Goal: Information Seeking & Learning: Learn about a topic

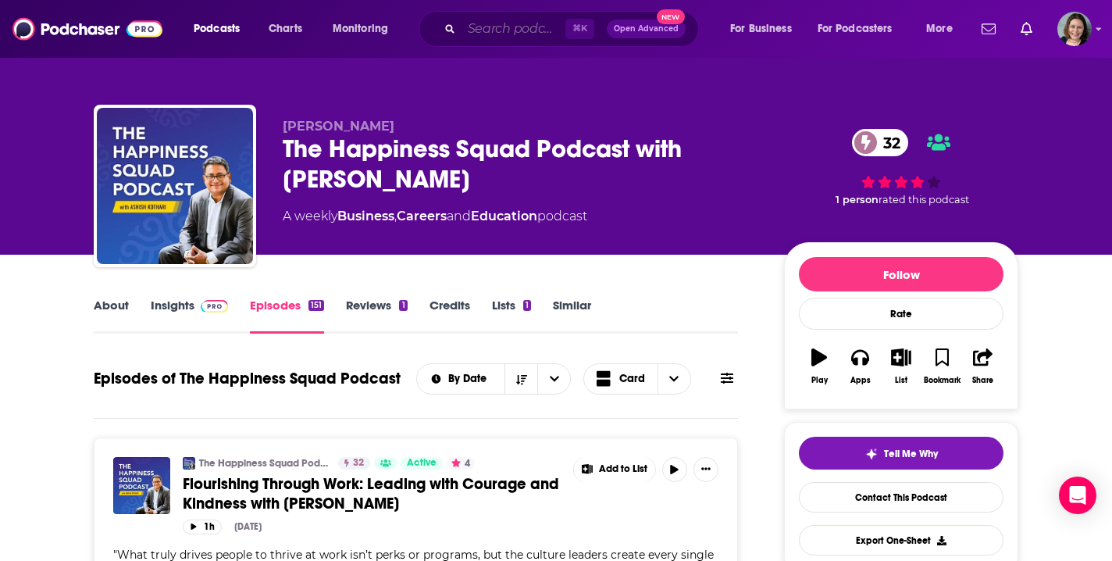
click at [499, 23] on input "Search podcasts, credits, & more..." at bounding box center [514, 28] width 104 height 25
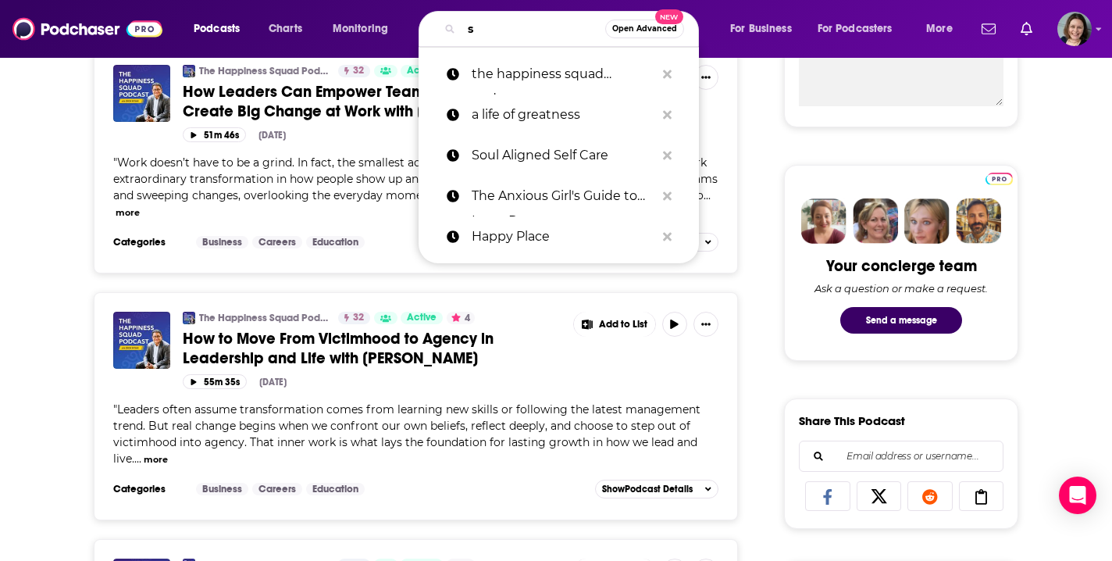
scroll to position [639, 0]
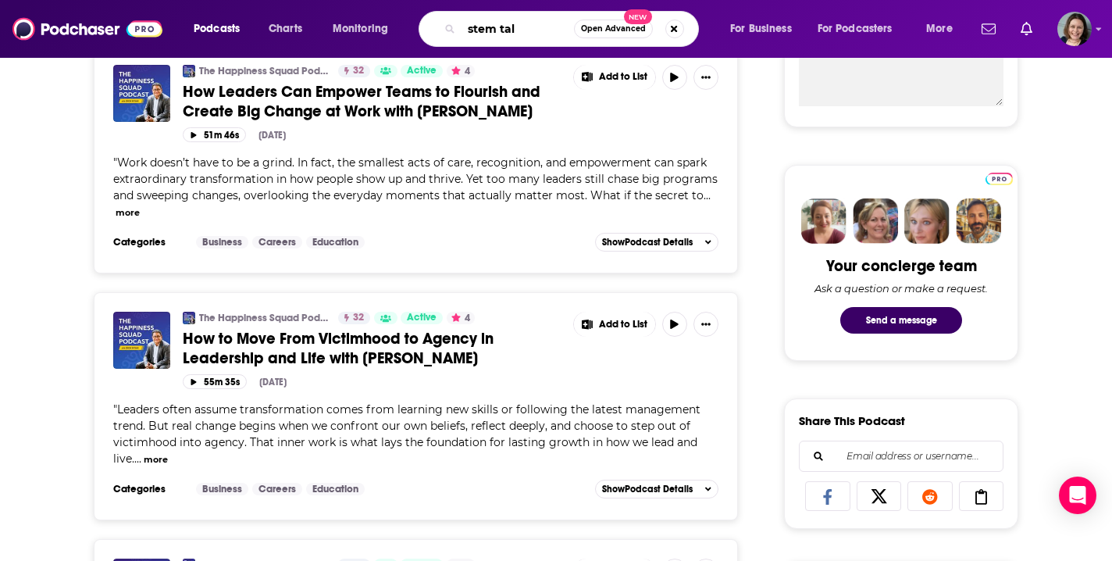
type input "stem talk"
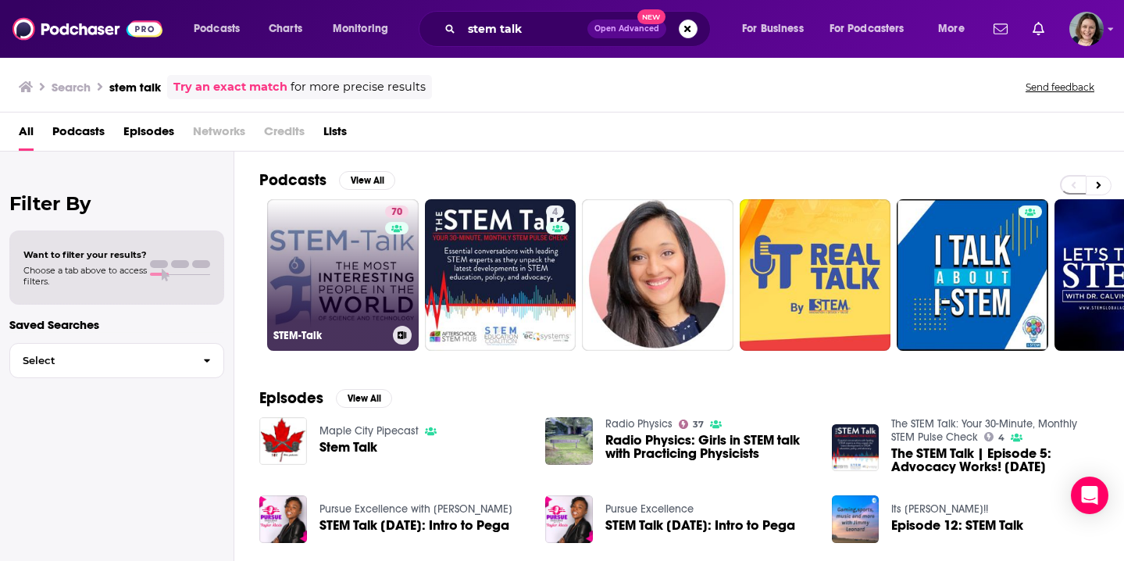
click at [352, 285] on link "70 STEM-Talk" at bounding box center [343, 275] width 152 height 152
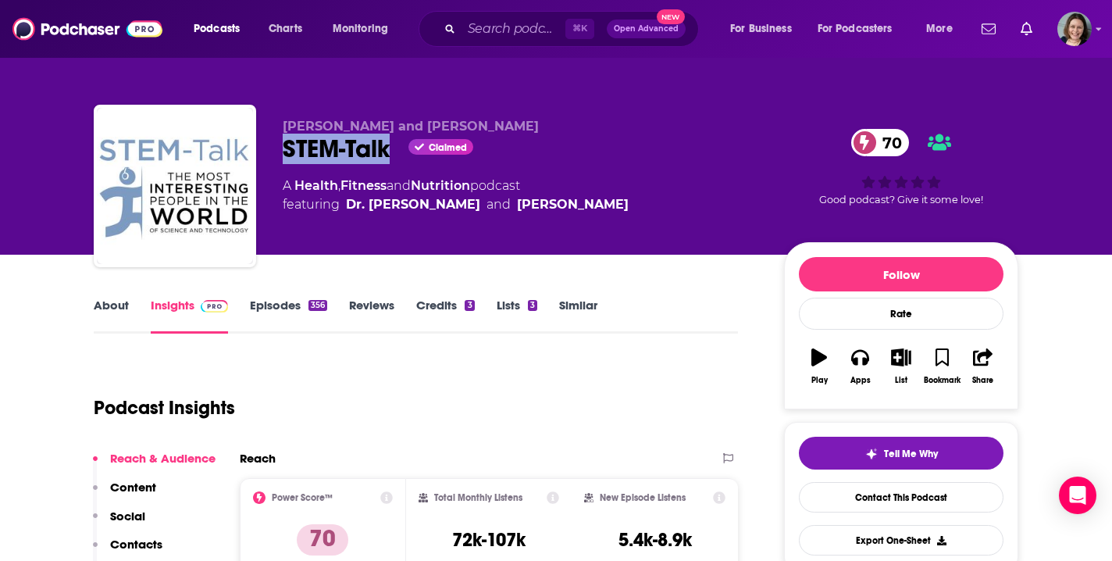
drag, startPoint x: 283, startPoint y: 155, endPoint x: 387, endPoint y: 154, distance: 104.7
click at [387, 154] on div "STEM-Talk Claimed 70" at bounding box center [521, 149] width 476 height 30
copy h2 "STEM-Talk"
drag, startPoint x: 286, startPoint y: 127, endPoint x: 473, endPoint y: 130, distance: 186.7
click at [473, 130] on span "[PERSON_NAME] and [PERSON_NAME]" at bounding box center [411, 126] width 256 height 15
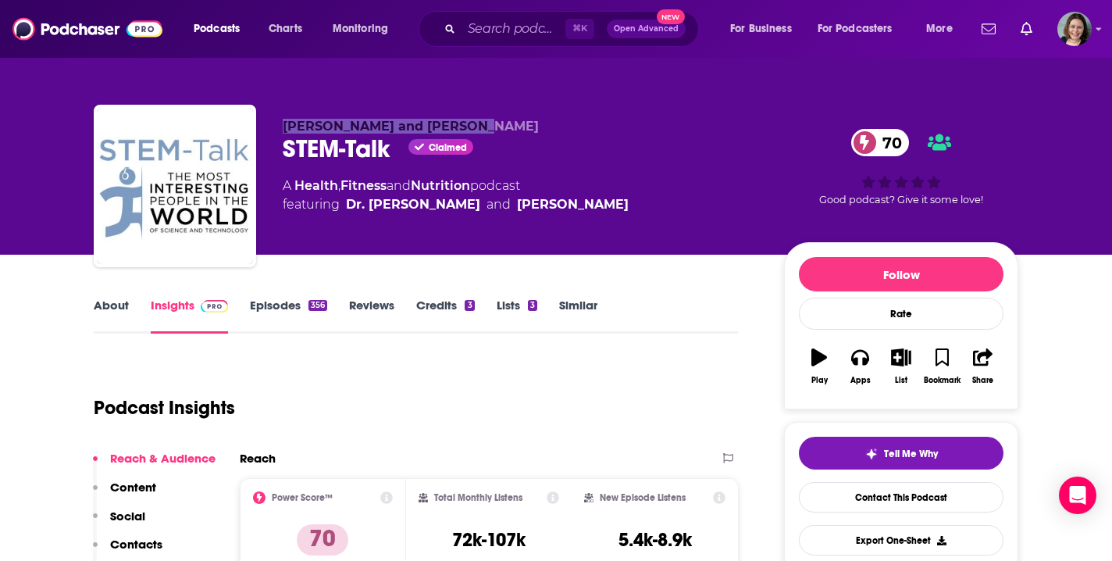
copy span "[PERSON_NAME] and [PERSON_NAME]"
click at [112, 309] on link "About" at bounding box center [111, 316] width 35 height 36
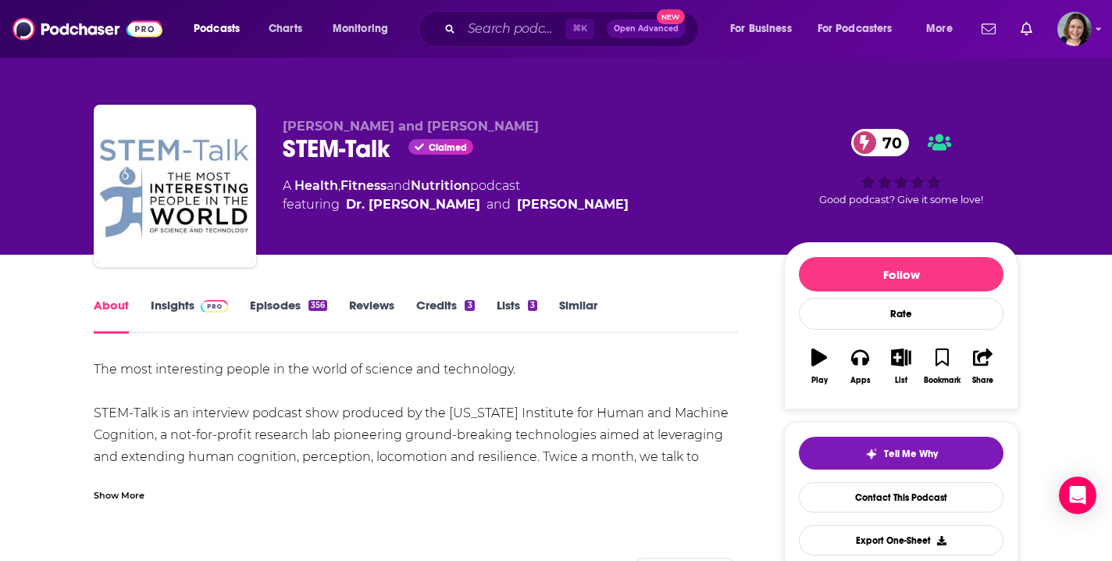
click at [123, 496] on div "Show More" at bounding box center [119, 494] width 51 height 15
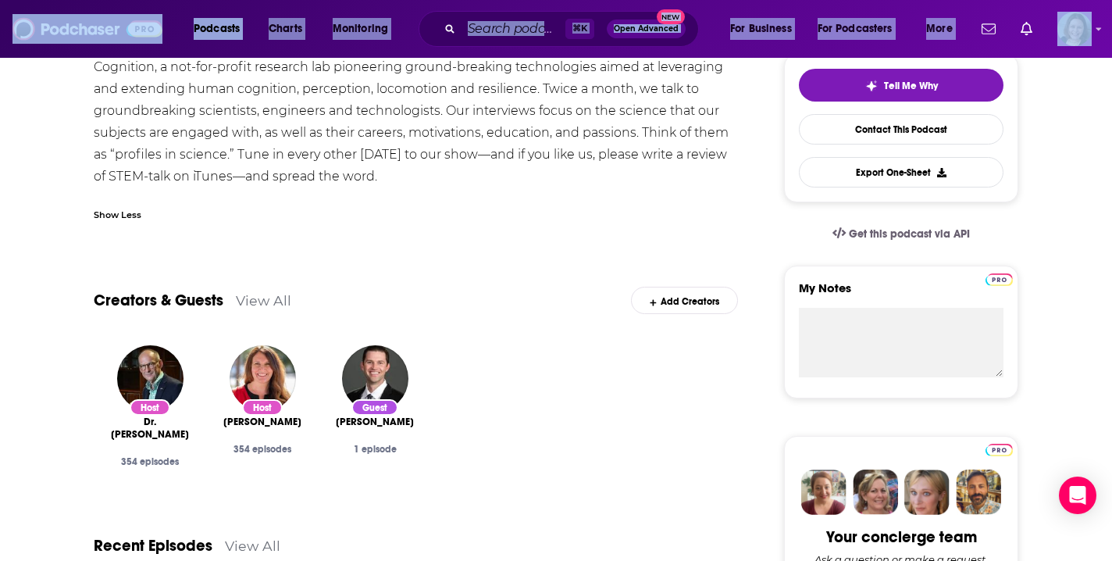
scroll to position [404, 0]
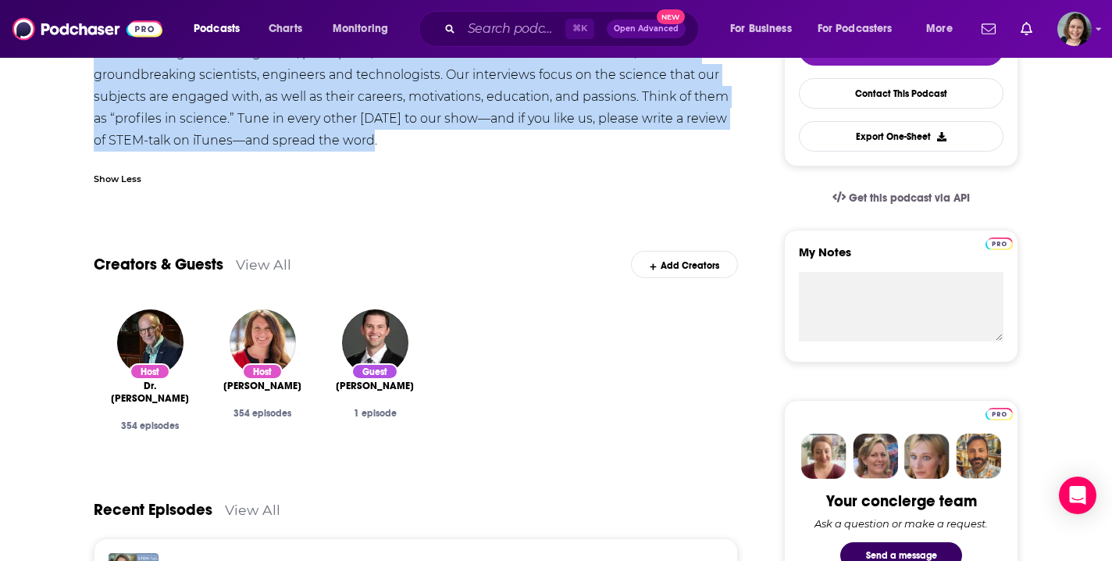
drag, startPoint x: 95, startPoint y: 372, endPoint x: 401, endPoint y: 145, distance: 380.2
click at [401, 145] on div "The most interesting people in the world of science and technology. STEM-Talk i…" at bounding box center [416, 53] width 644 height 197
copy div "The most interesting people in the world of science and technology. STEM-Talk i…"
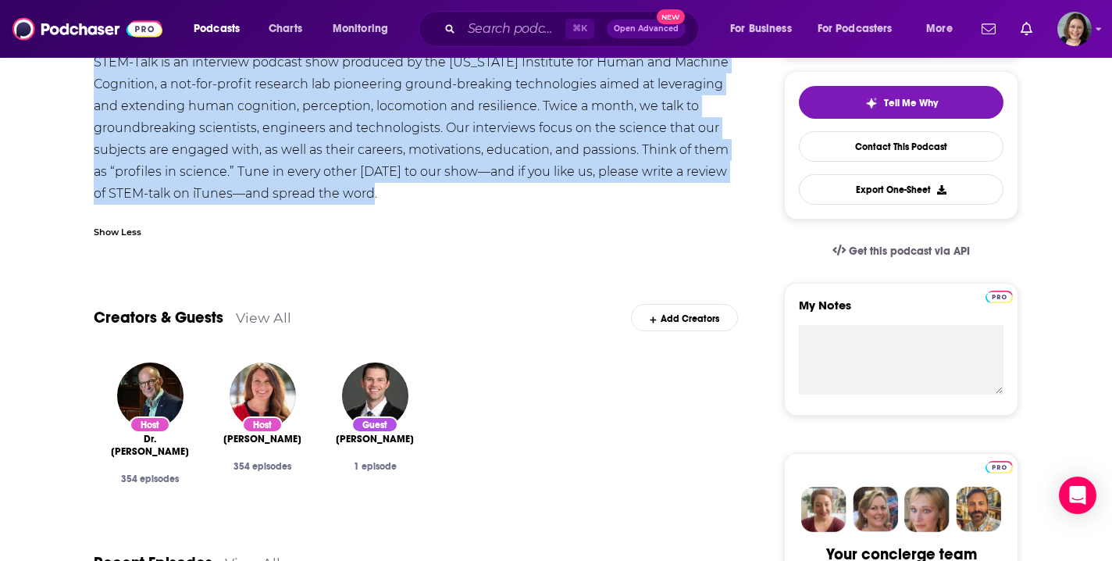
scroll to position [0, 0]
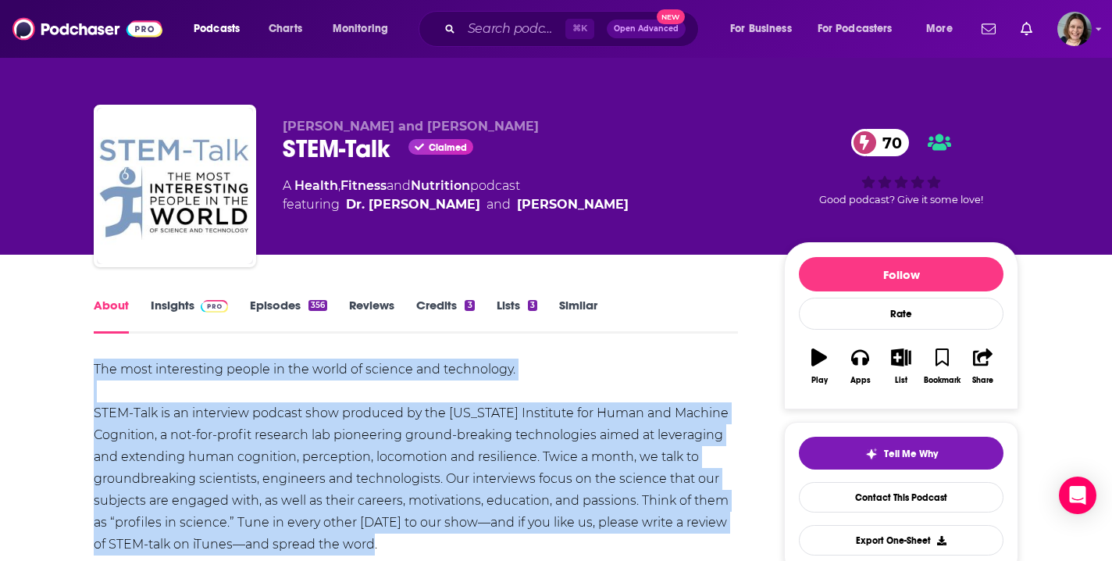
click at [180, 306] on link "Insights" at bounding box center [189, 316] width 77 height 36
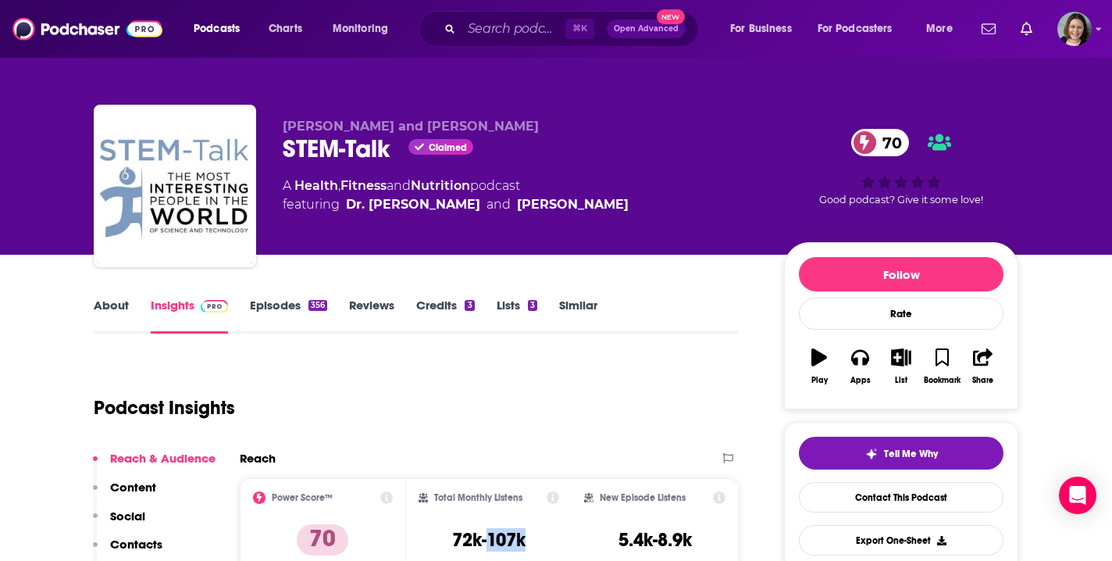
drag, startPoint x: 487, startPoint y: 544, endPoint x: 532, endPoint y: 542, distance: 45.4
click at [532, 542] on div "Total Monthly Listens 72k-107k" at bounding box center [489, 527] width 141 height 72
copy h3 "107k"
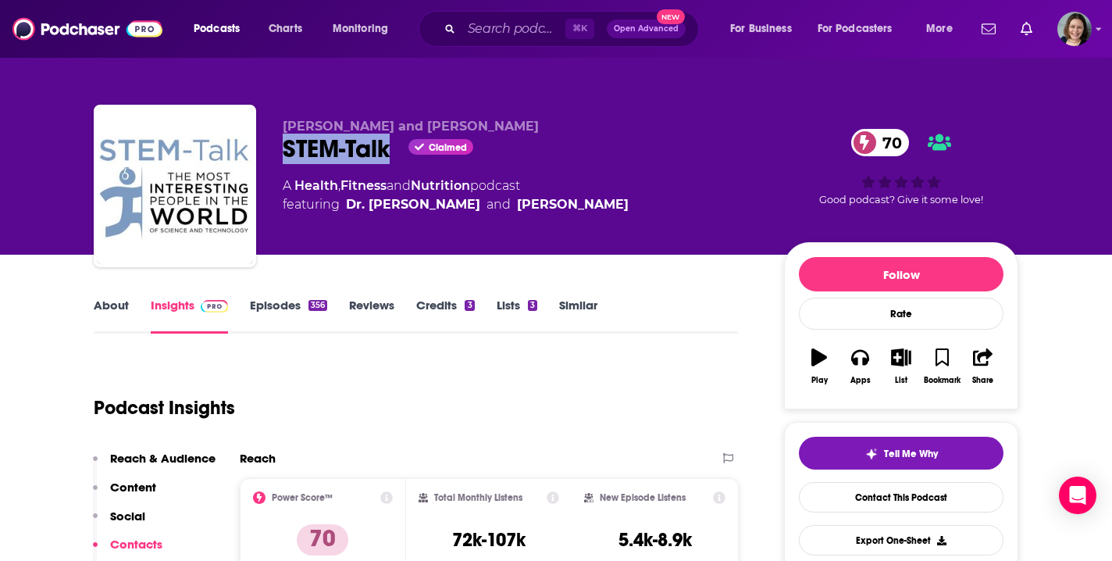
drag, startPoint x: 391, startPoint y: 144, endPoint x: 279, endPoint y: 149, distance: 111.8
click at [279, 149] on div "[PERSON_NAME] and [PERSON_NAME] STEM-Talk Claimed 70 A Health , Fitness and Nut…" at bounding box center [556, 189] width 925 height 169
copy h2 "STEM-Talk"
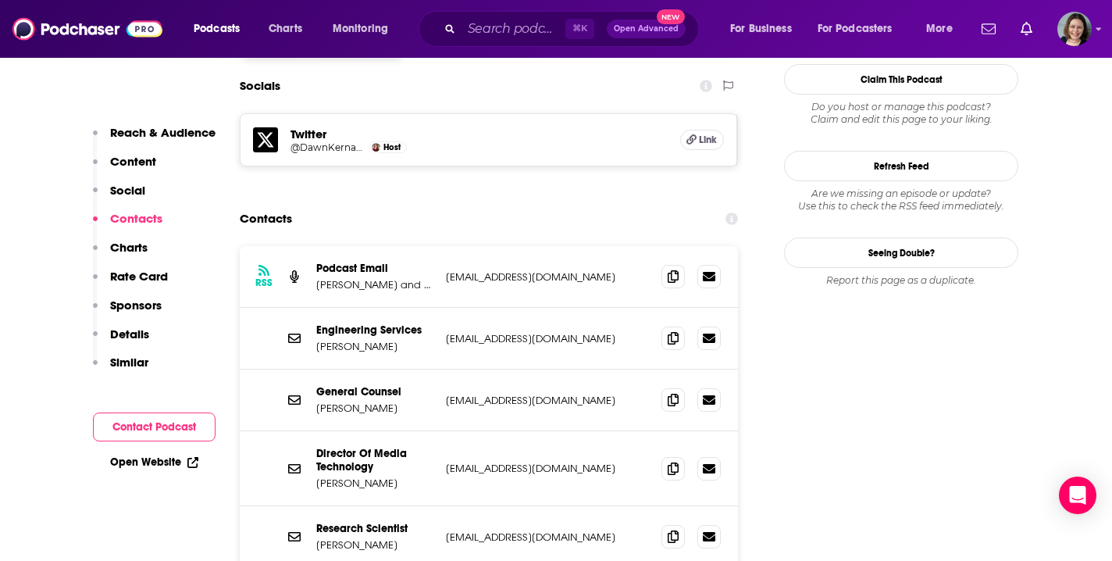
scroll to position [1429, 0]
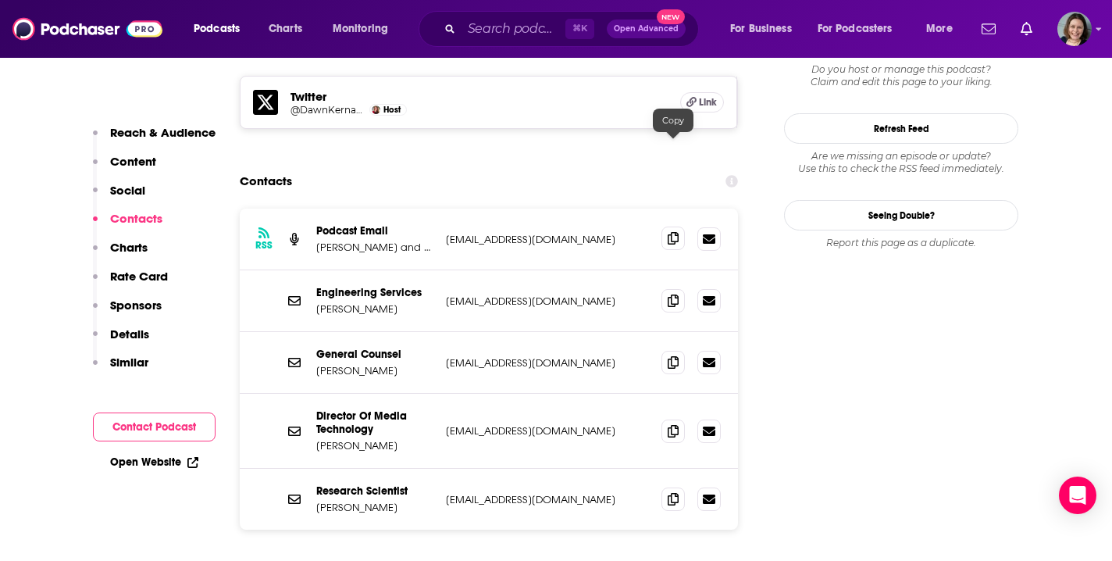
click at [676, 232] on icon at bounding box center [673, 238] width 11 height 12
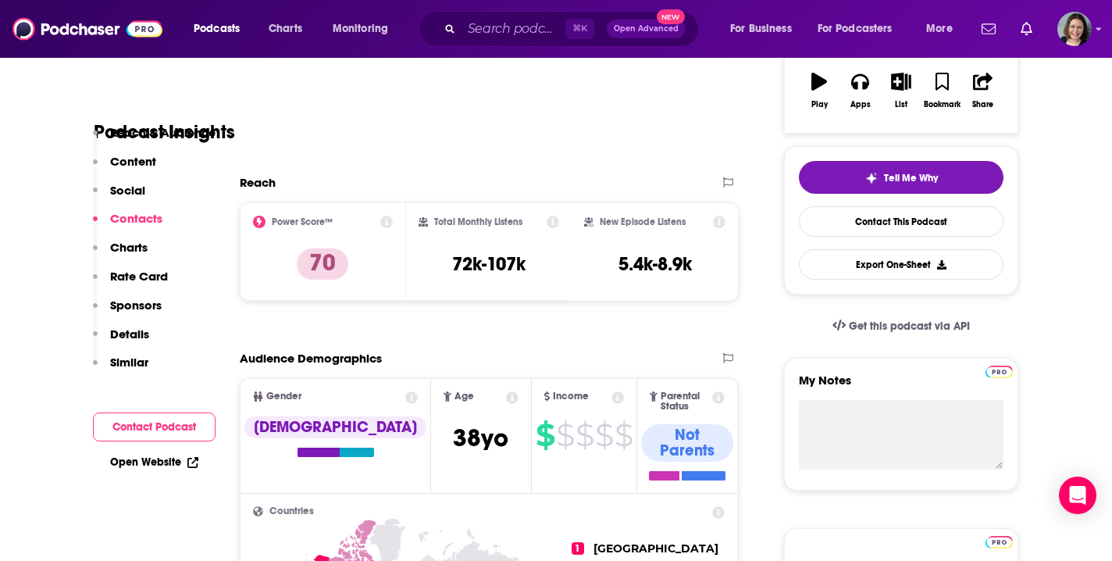
scroll to position [0, 0]
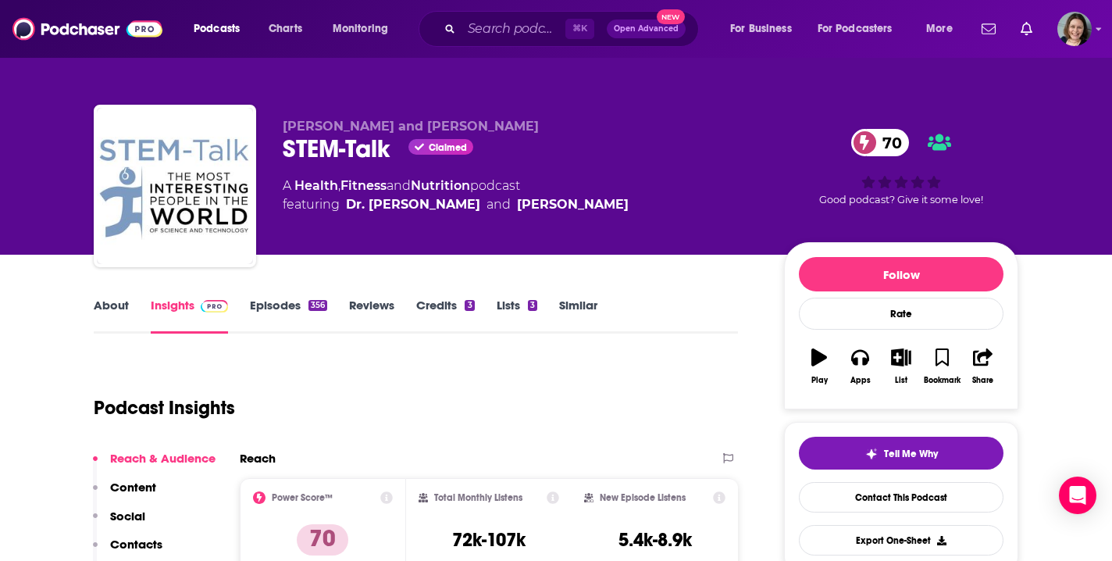
click at [255, 307] on link "Episodes 356" at bounding box center [288, 316] width 77 height 36
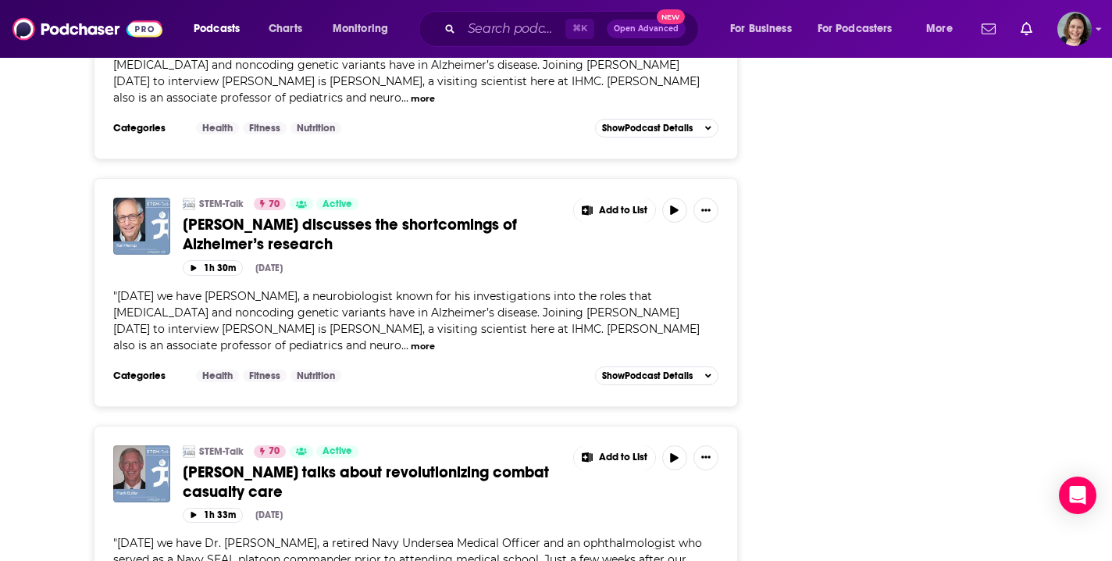
scroll to position [5077, 0]
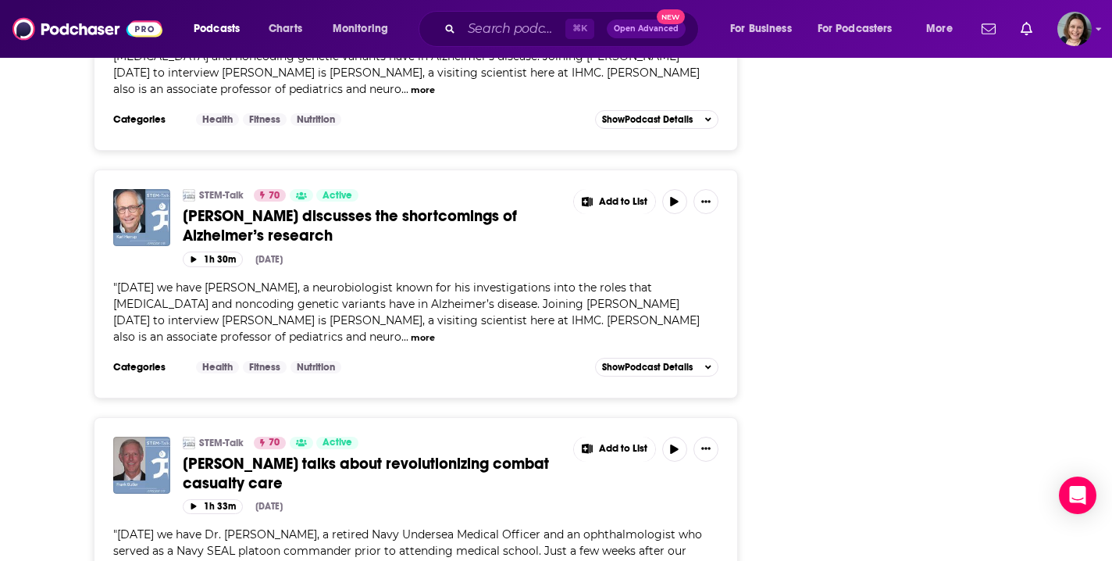
click at [415, 454] on span "[PERSON_NAME] talks about revolutionizing combat casualty care" at bounding box center [366, 473] width 366 height 39
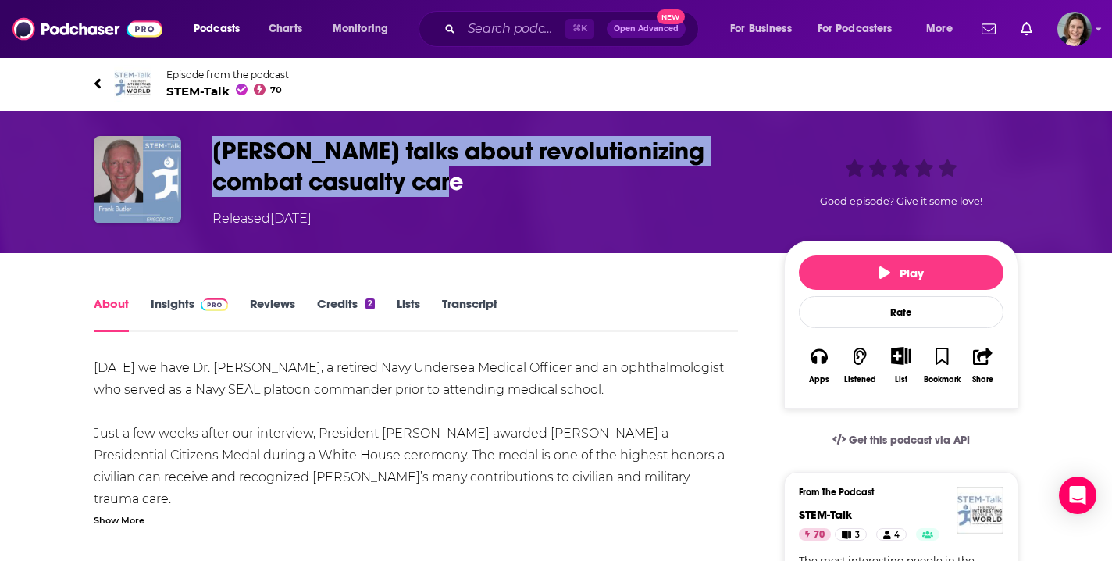
drag, startPoint x: 216, startPoint y: 148, endPoint x: 373, endPoint y: 184, distance: 161.8
click at [373, 184] on h1 "[PERSON_NAME] talks about revolutionizing combat casualty care" at bounding box center [485, 166] width 547 height 61
copy h1 "[PERSON_NAME] talks about revolutionizing combat casualty care"
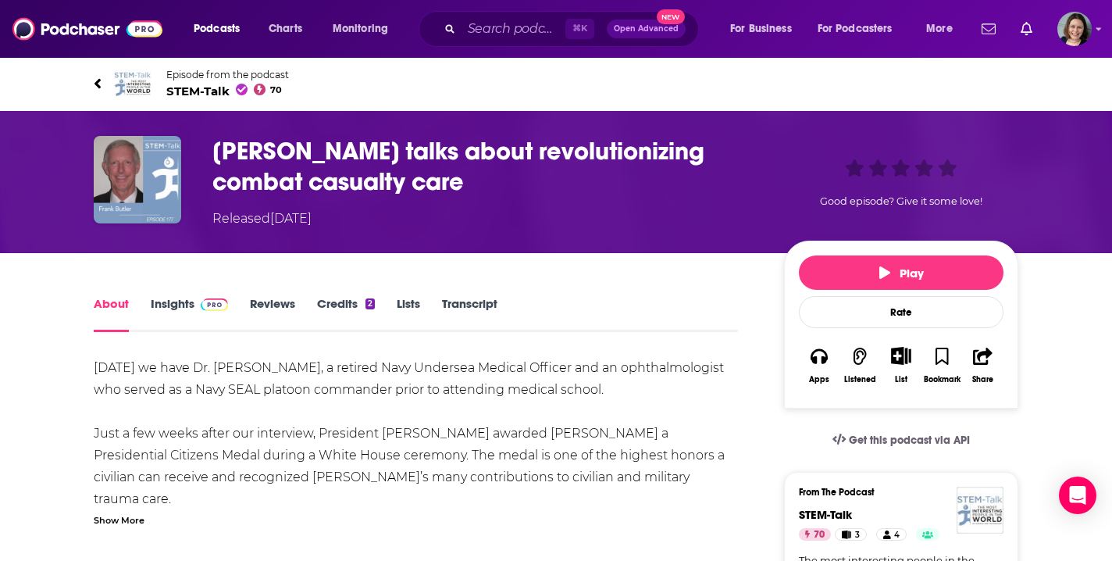
click at [129, 516] on div "Show More" at bounding box center [119, 519] width 51 height 15
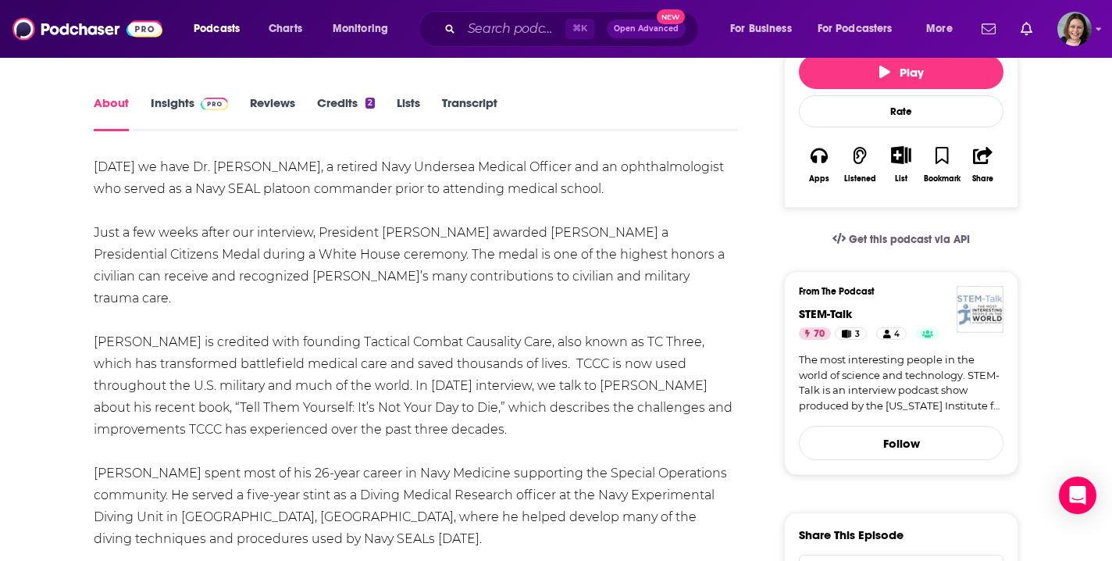
scroll to position [227, 0]
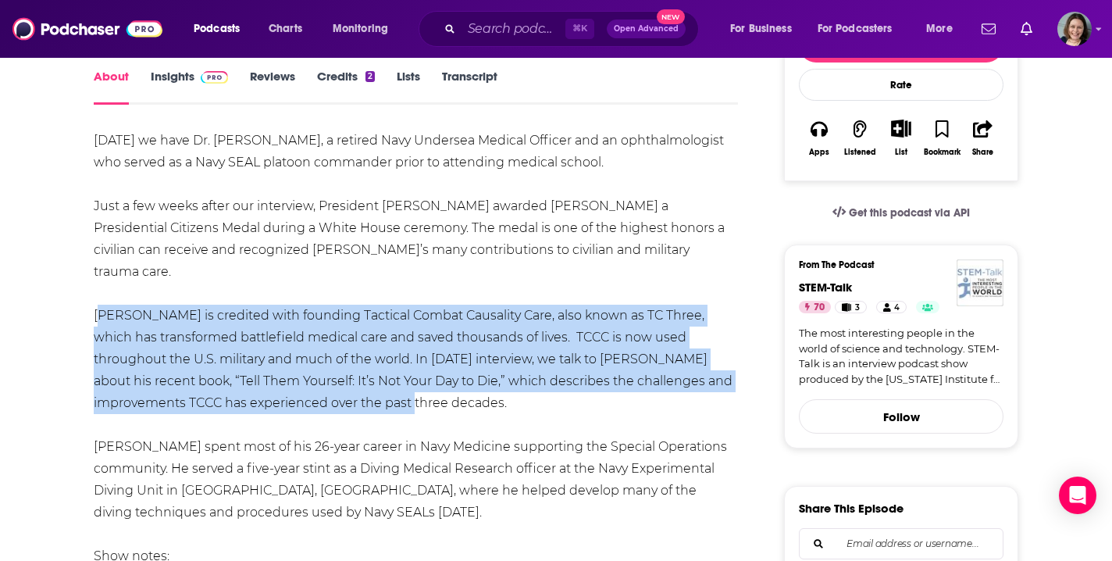
drag, startPoint x: 95, startPoint y: 298, endPoint x: 395, endPoint y: 372, distance: 309.5
copy div "[PERSON_NAME] is credited with founding Tactical Combat Causality Care, also kn…"
click at [485, 34] on input "Search podcasts, credits, & more..." at bounding box center [514, 28] width 104 height 25
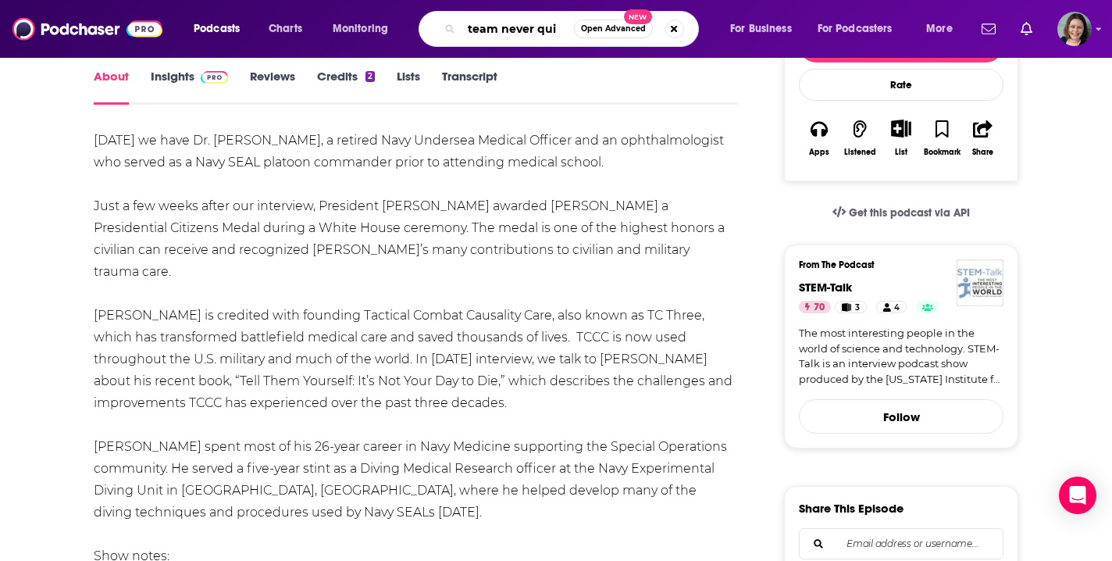
type input "team never quit"
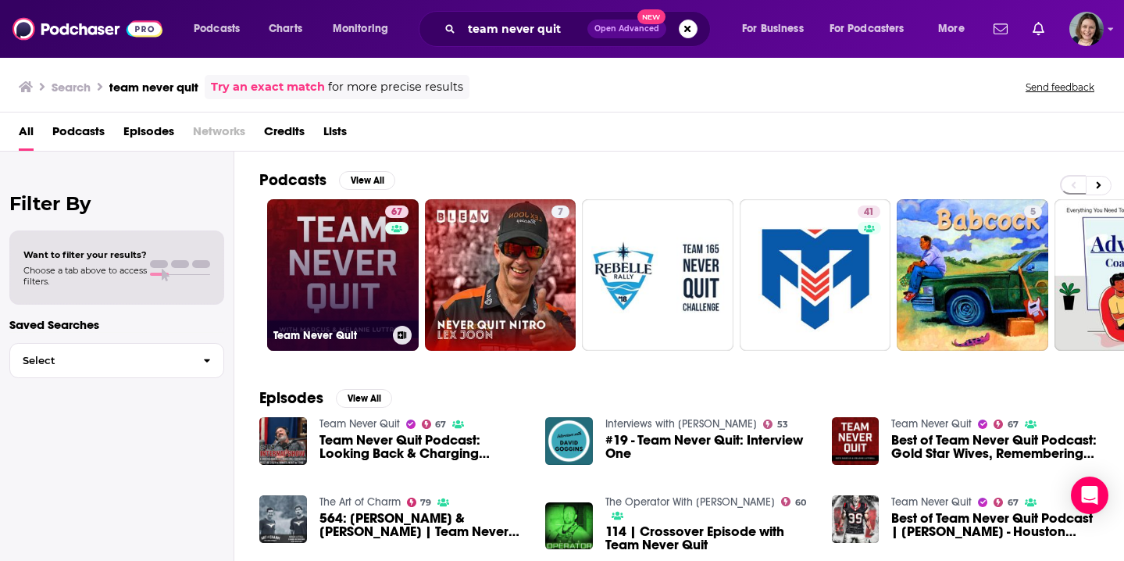
click at [341, 280] on link "67 Team Never Quit" at bounding box center [343, 275] width 152 height 152
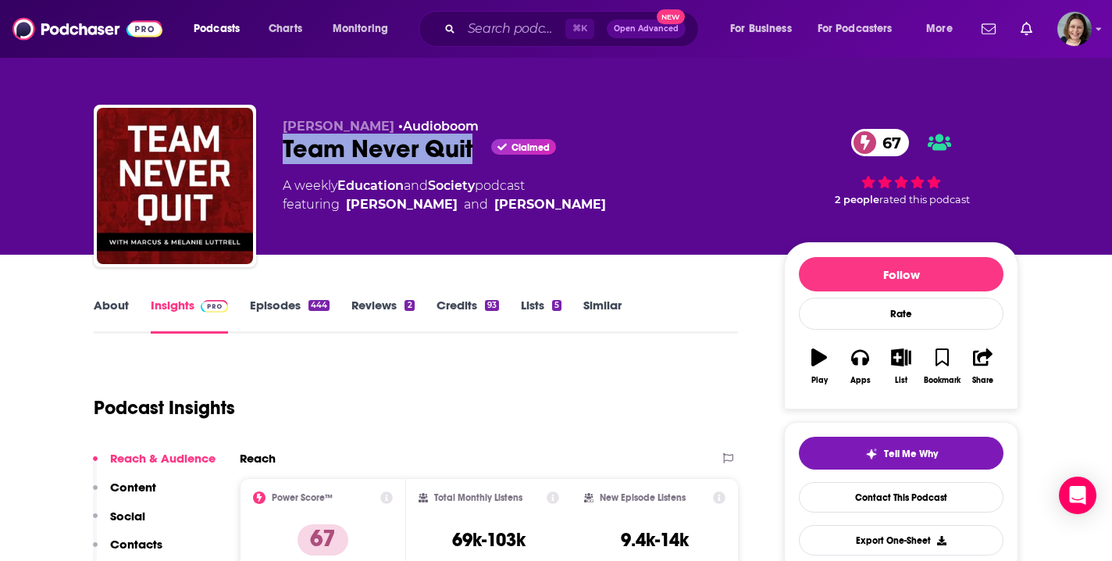
drag, startPoint x: 282, startPoint y: 150, endPoint x: 469, endPoint y: 149, distance: 186.7
click at [469, 149] on div "[PERSON_NAME] • Audioboom Team Never Quit Claimed 67 A weekly Education and Soc…" at bounding box center [556, 189] width 925 height 169
copy h2 "Team Never Quit"
click at [123, 302] on link "About" at bounding box center [111, 316] width 35 height 36
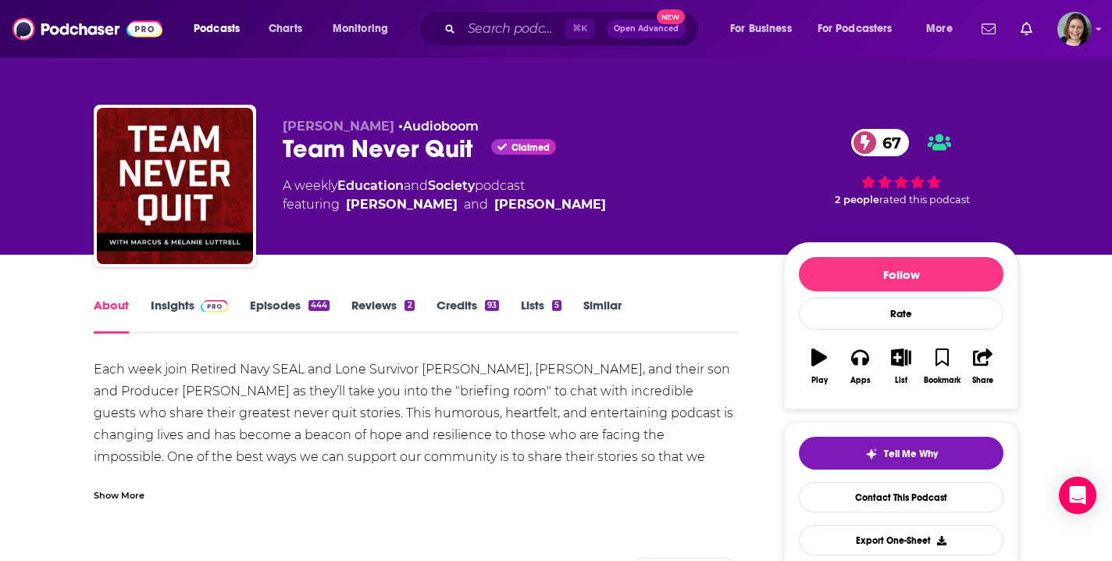
click at [118, 495] on div "Show More" at bounding box center [119, 494] width 51 height 15
drag, startPoint x: 92, startPoint y: 371, endPoint x: 175, endPoint y: 477, distance: 134.7
copy div "Each week join Retired Navy SEAL and Lone Survivor [PERSON_NAME], [PERSON_NAME]…"
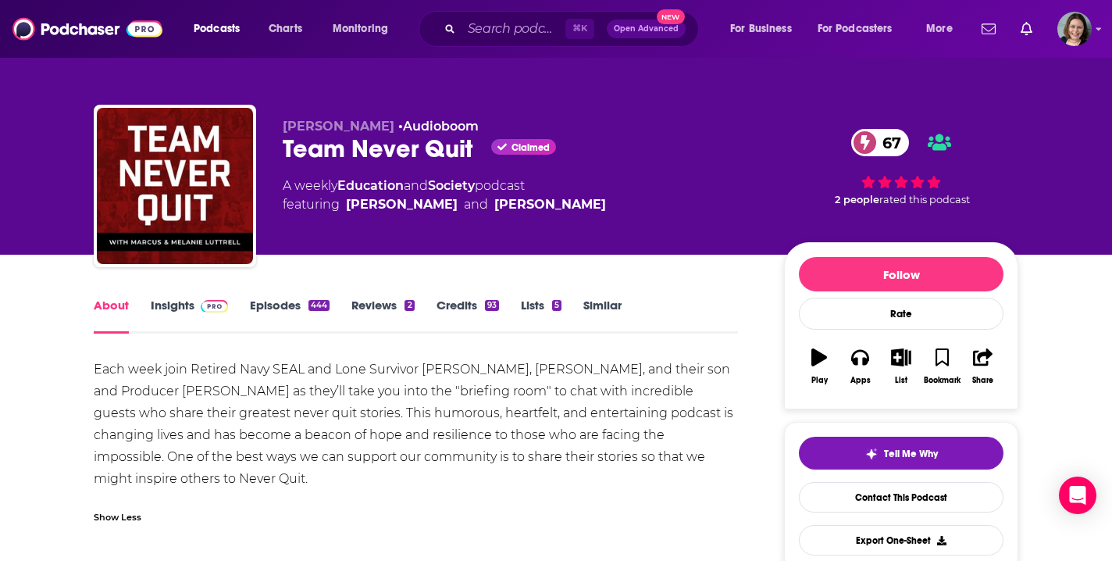
click at [466, 1] on div "Podcasts Charts Monitoring ⌘ K Open Advanced New For Business For Podcasters Mo…" at bounding box center [556, 29] width 1112 height 58
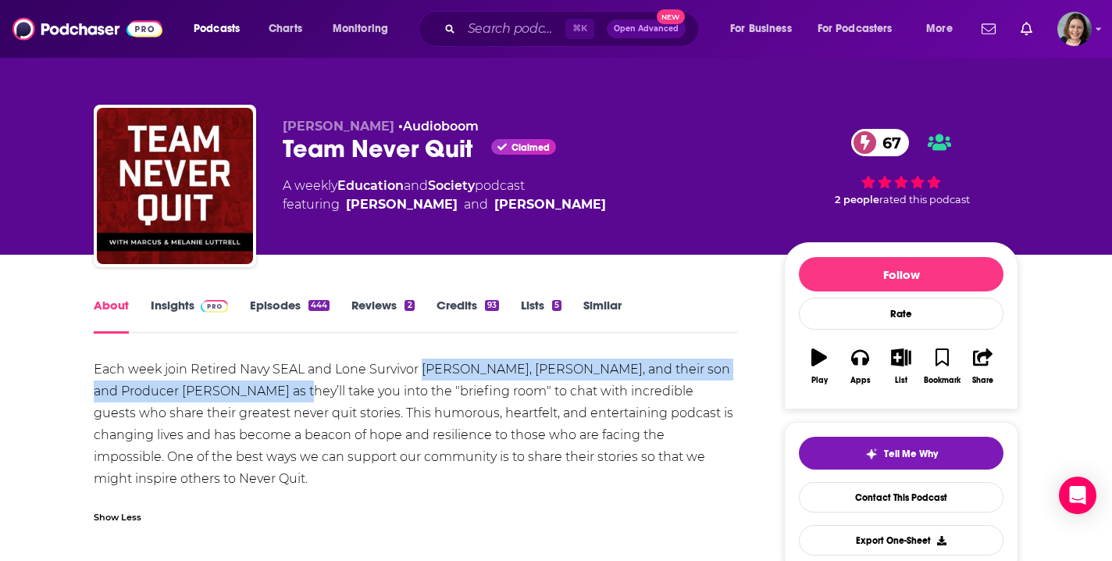
drag, startPoint x: 423, startPoint y: 368, endPoint x: 248, endPoint y: 393, distance: 176.0
click at [248, 393] on div "Each week join Retired Navy SEAL and Lone Survivor [PERSON_NAME], [PERSON_NAME]…" at bounding box center [416, 424] width 644 height 131
copy div "[PERSON_NAME], [PERSON_NAME], and their son and Producer [PERSON_NAME]"
click at [186, 307] on link "Insights" at bounding box center [189, 316] width 77 height 36
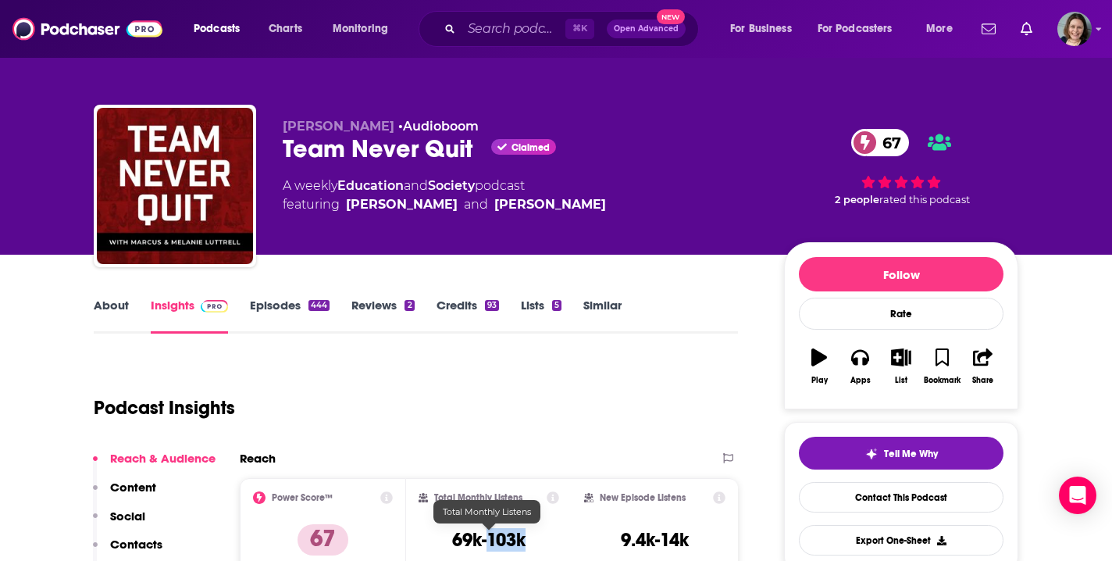
drag, startPoint x: 488, startPoint y: 537, endPoint x: 538, endPoint y: 537, distance: 50.0
click at [538, 537] on div "Total Monthly Listens 69k-103k" at bounding box center [489, 527] width 141 height 72
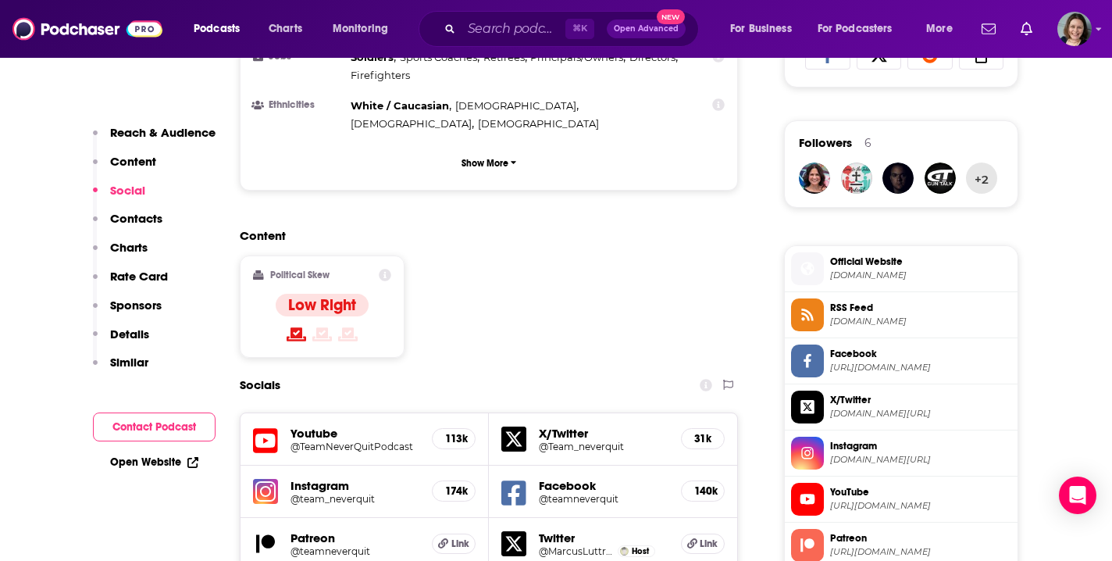
scroll to position [1107, 0]
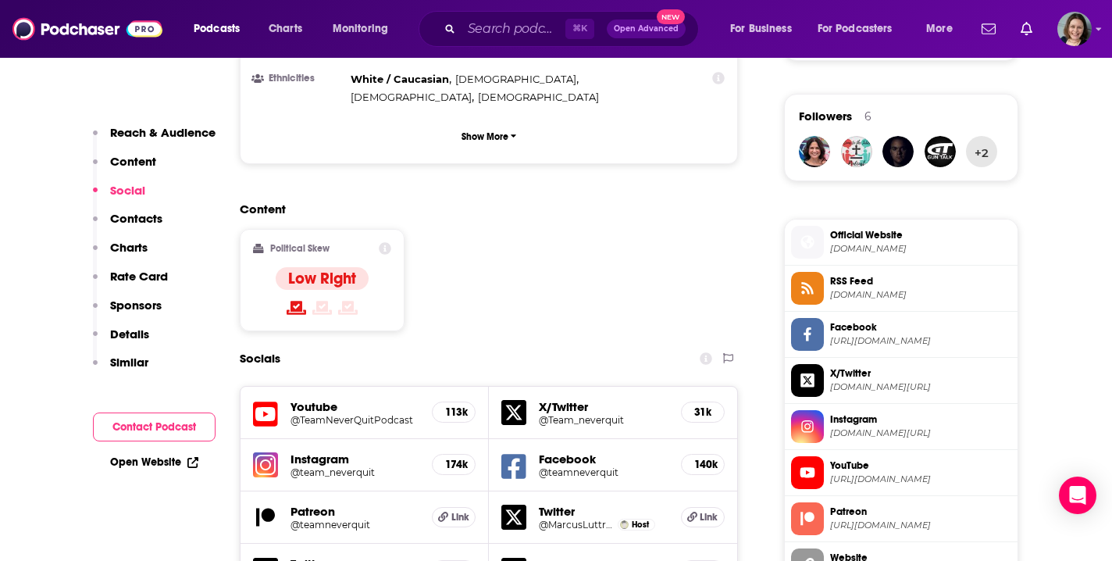
click at [324, 451] on h5 "Instagram" at bounding box center [355, 458] width 129 height 15
click at [319, 466] on h5 "@team_neverquit" at bounding box center [355, 472] width 129 height 12
click at [889, 243] on span "[DOMAIN_NAME]" at bounding box center [920, 249] width 181 height 12
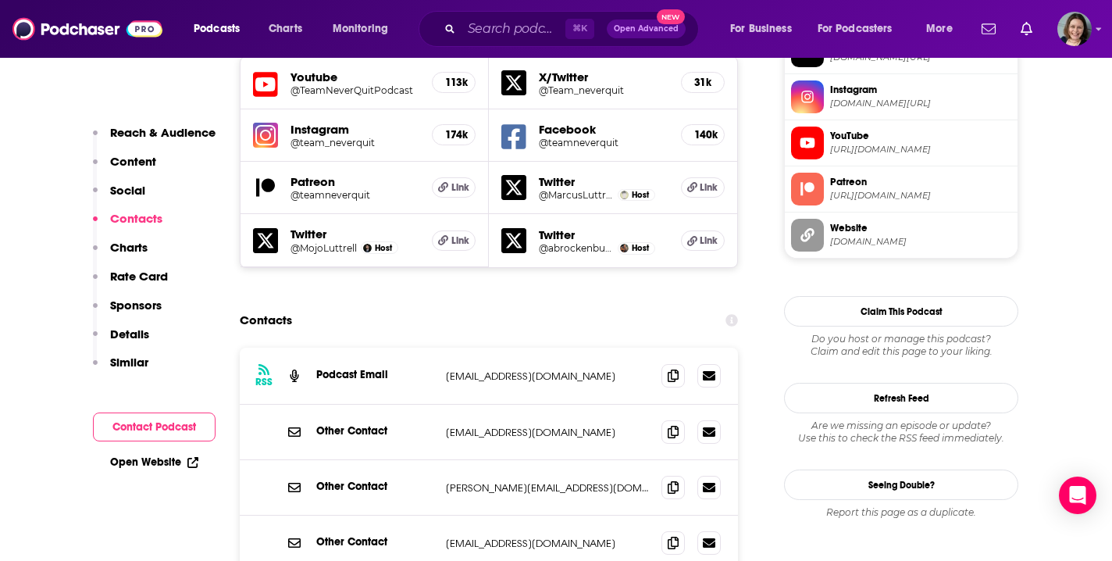
scroll to position [1463, 0]
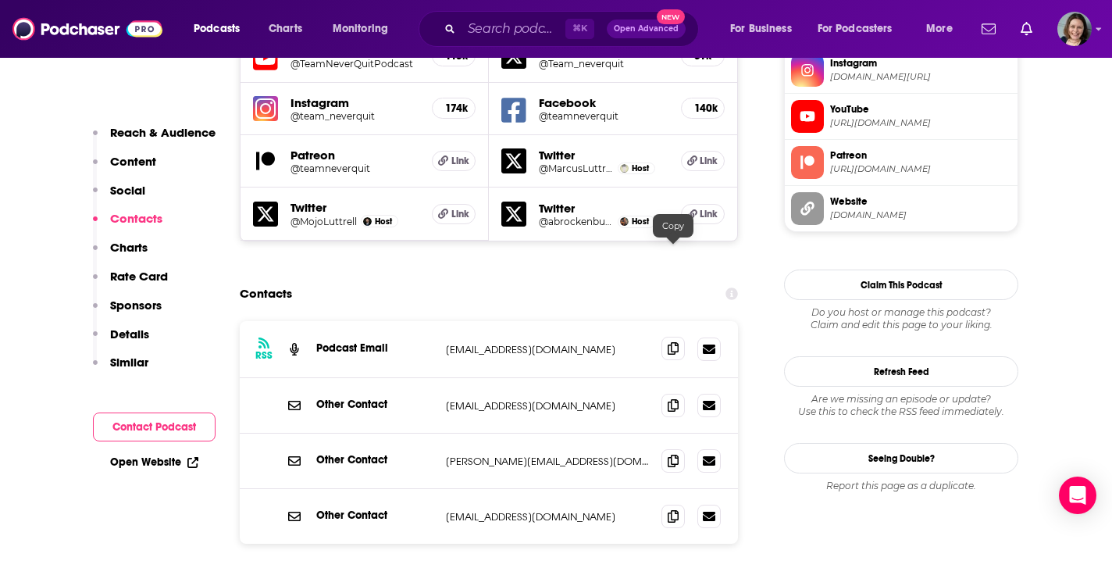
click at [674, 342] on icon at bounding box center [673, 348] width 11 height 12
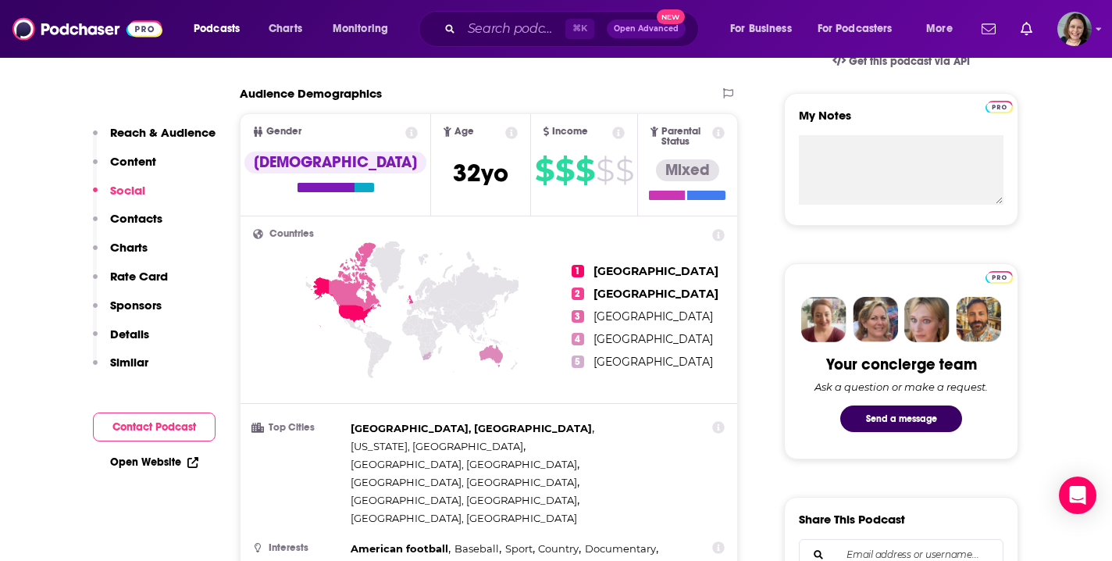
scroll to position [0, 0]
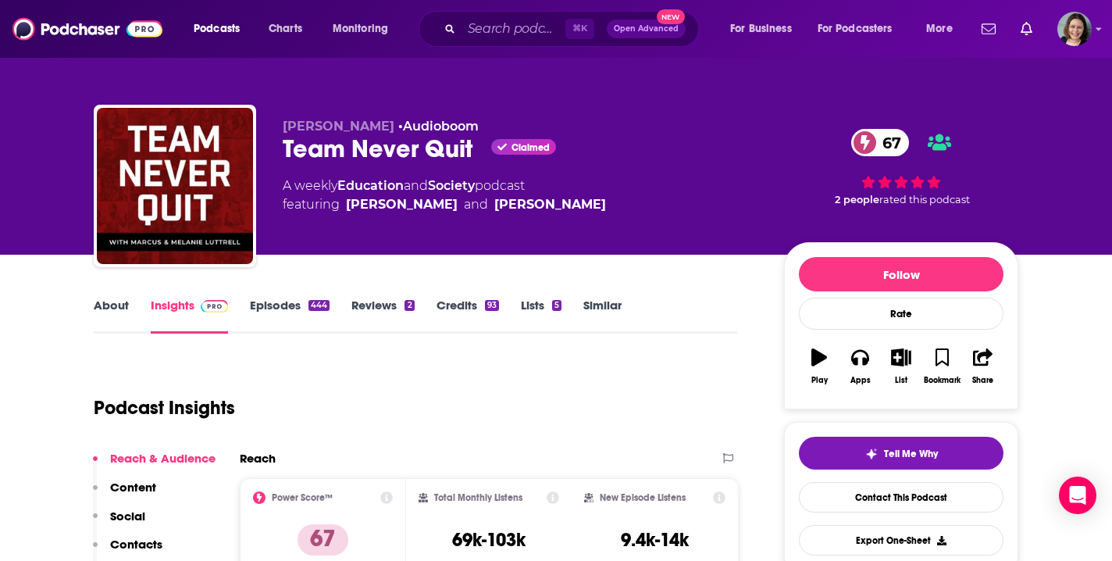
click at [268, 306] on link "Episodes 444" at bounding box center [290, 316] width 80 height 36
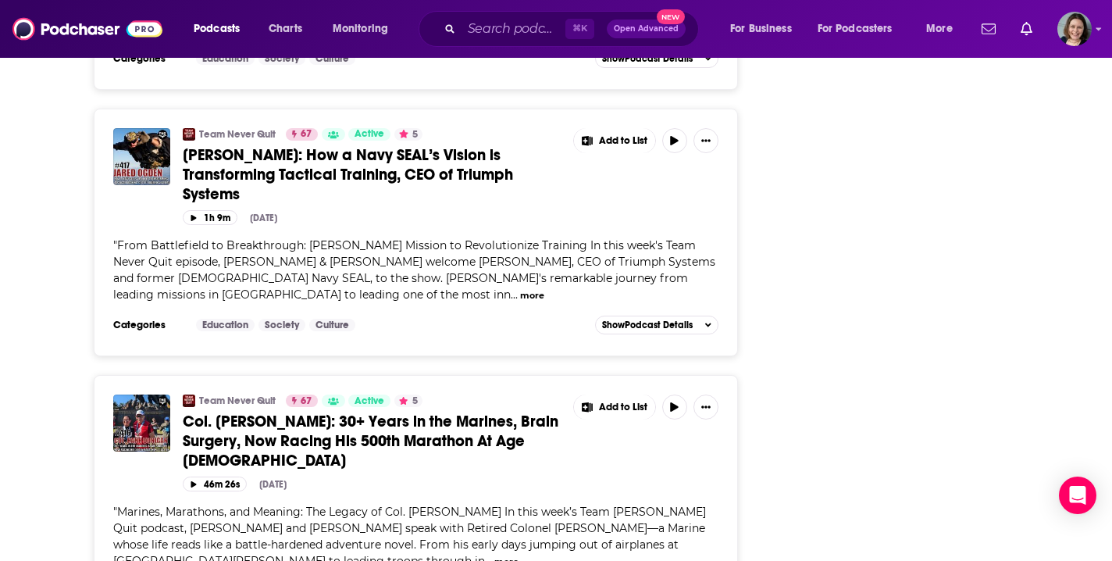
scroll to position [6456, 0]
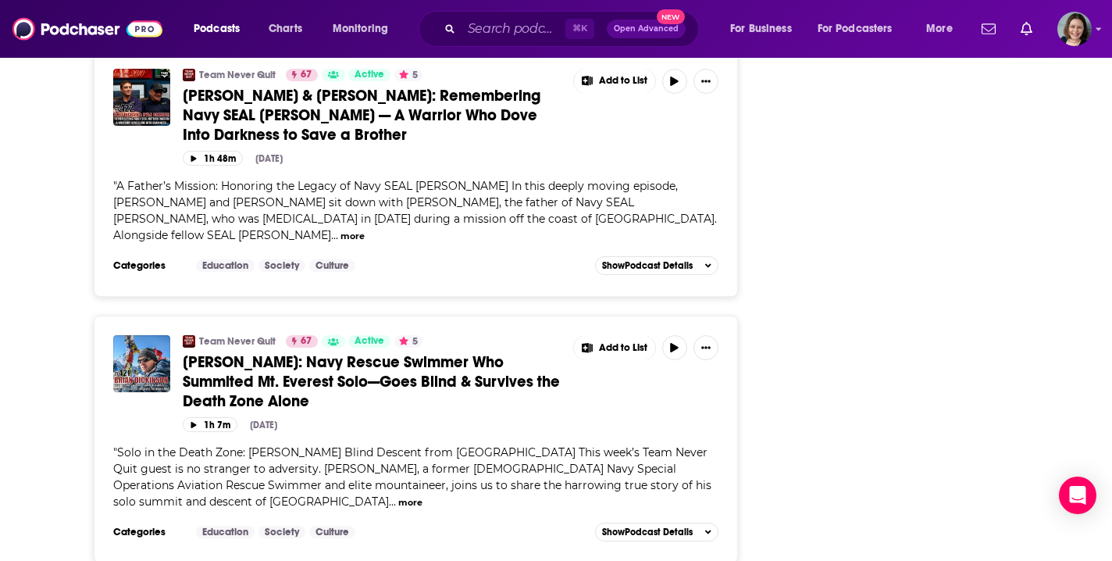
scroll to position [5275, 0]
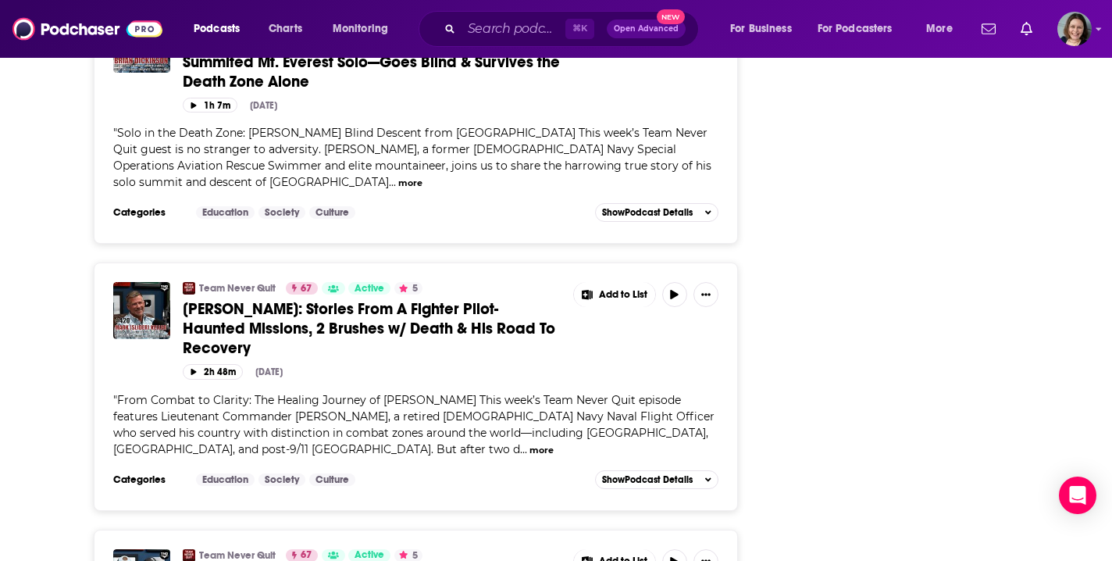
click at [355, 299] on span "[PERSON_NAME]: Stories From A Fighter Pilot- Haunted Missions, 2 Brushes w/ Dea…" at bounding box center [369, 328] width 373 height 59
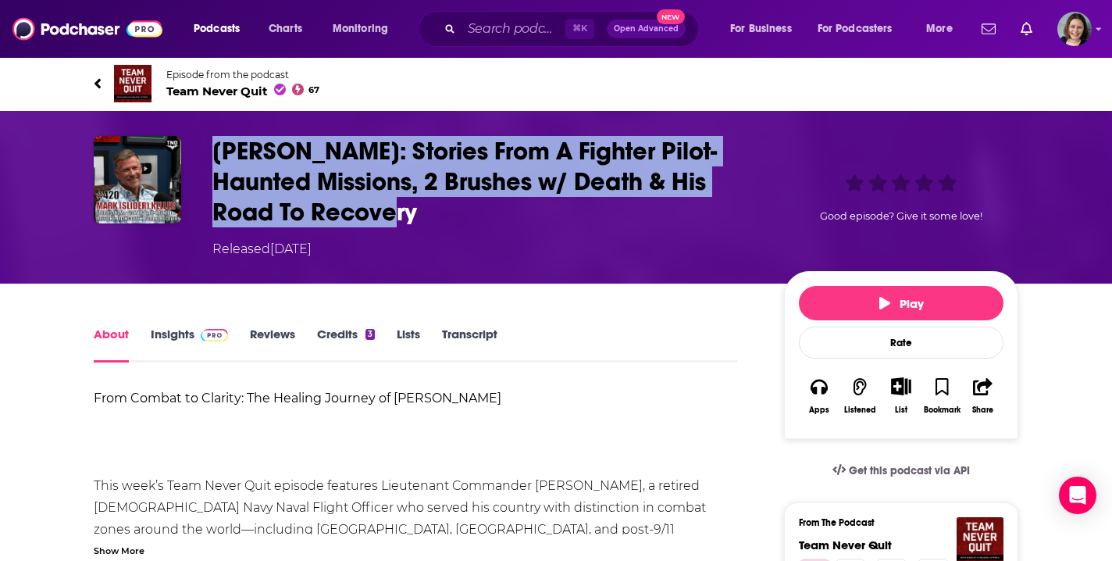
drag, startPoint x: 213, startPoint y: 150, endPoint x: 426, endPoint y: 201, distance: 218.4
click at [426, 201] on h1 "[PERSON_NAME]: Stories From A Fighter Pilot- Haunted Missions, 2 Brushes w/ Dea…" at bounding box center [485, 181] width 547 height 91
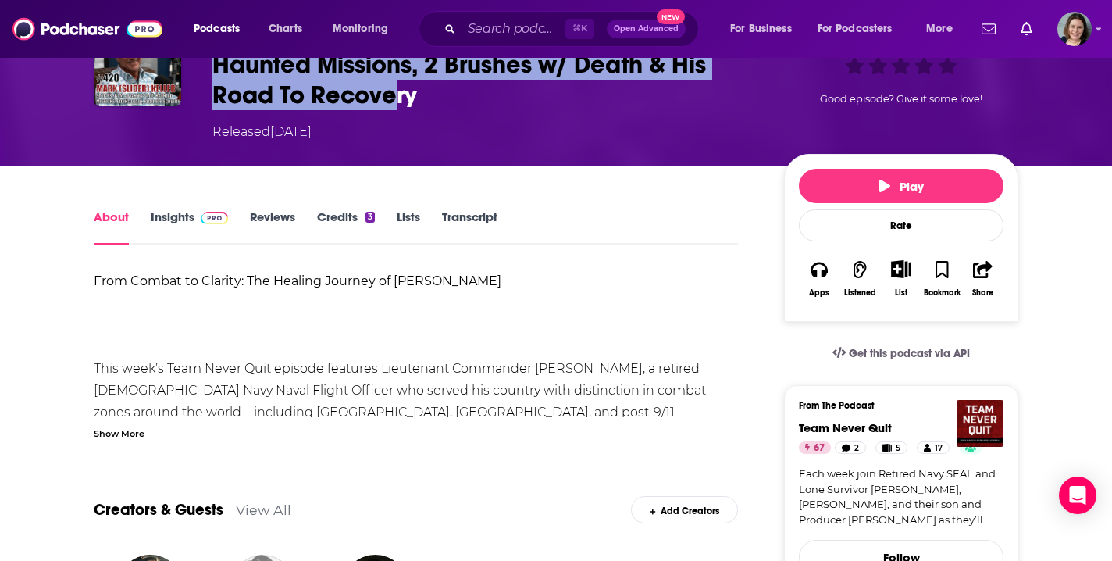
scroll to position [137, 0]
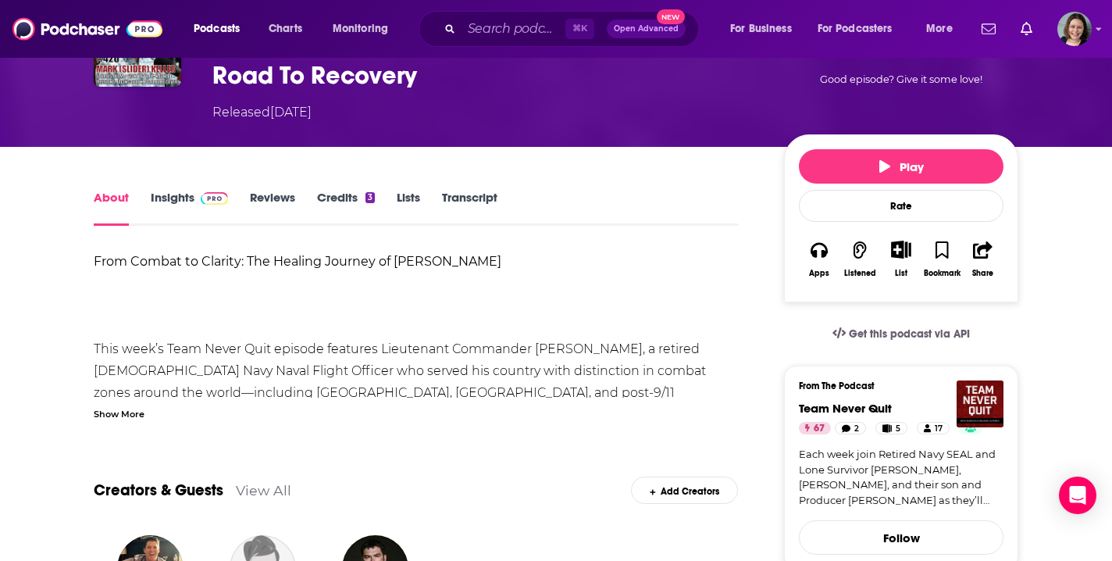
click at [131, 410] on div "Show More" at bounding box center [119, 412] width 51 height 15
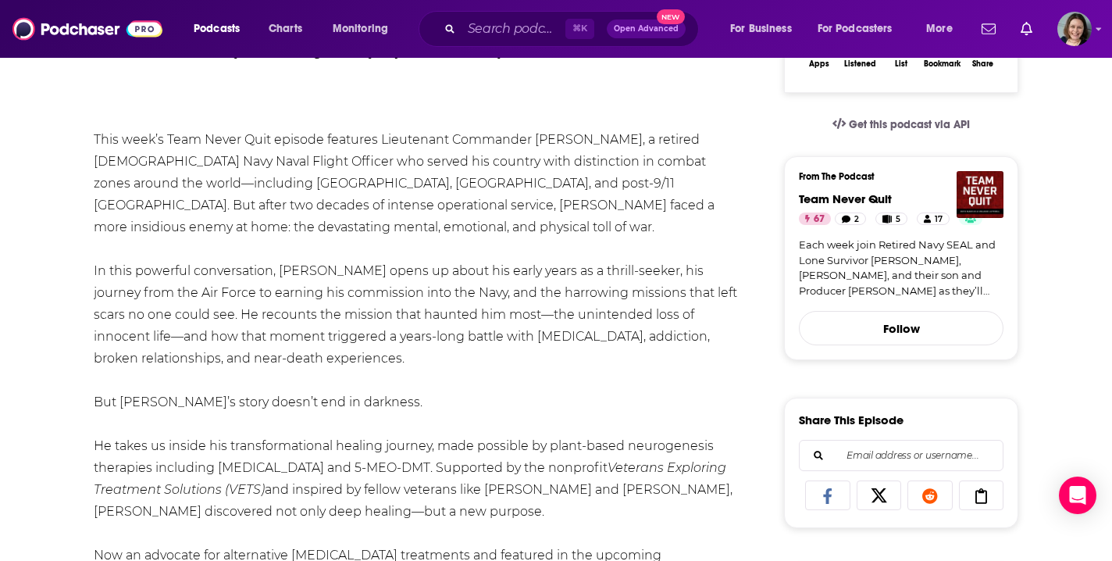
scroll to position [363, 0]
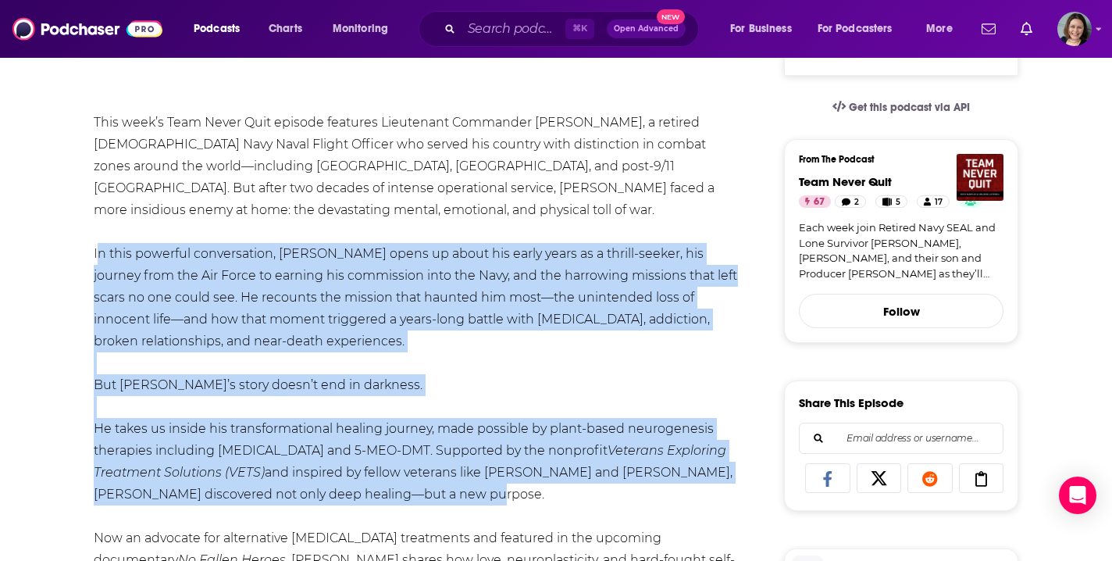
drag, startPoint x: 95, startPoint y: 231, endPoint x: 482, endPoint y: 478, distance: 459.4
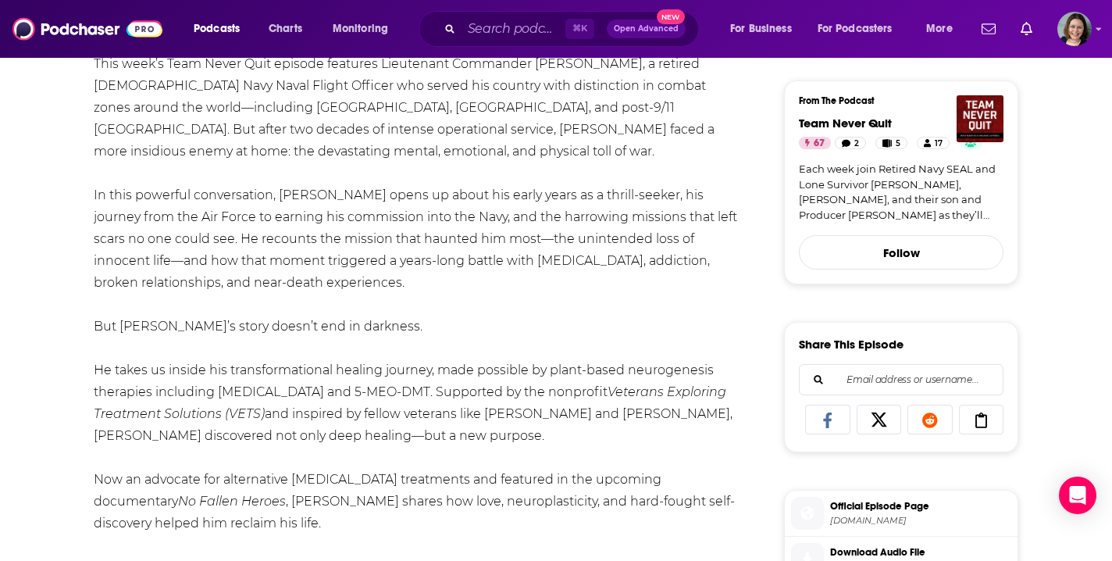
scroll to position [428, 0]
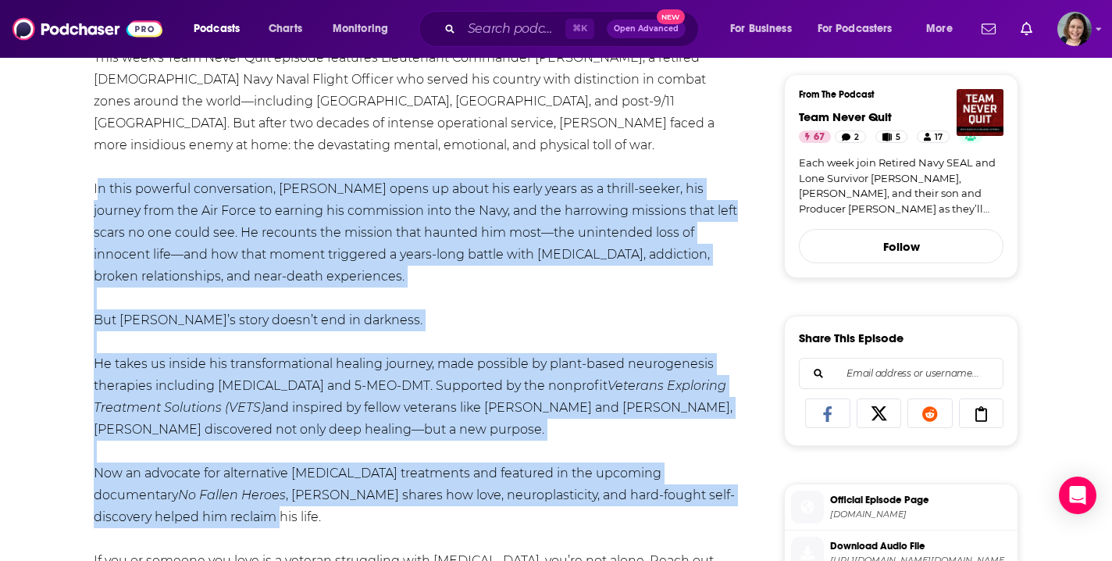
drag, startPoint x: 95, startPoint y: 169, endPoint x: 175, endPoint y: 485, distance: 325.5
click at [483, 32] on input "Search podcasts, credits, & more..." at bounding box center [514, 28] width 104 height 25
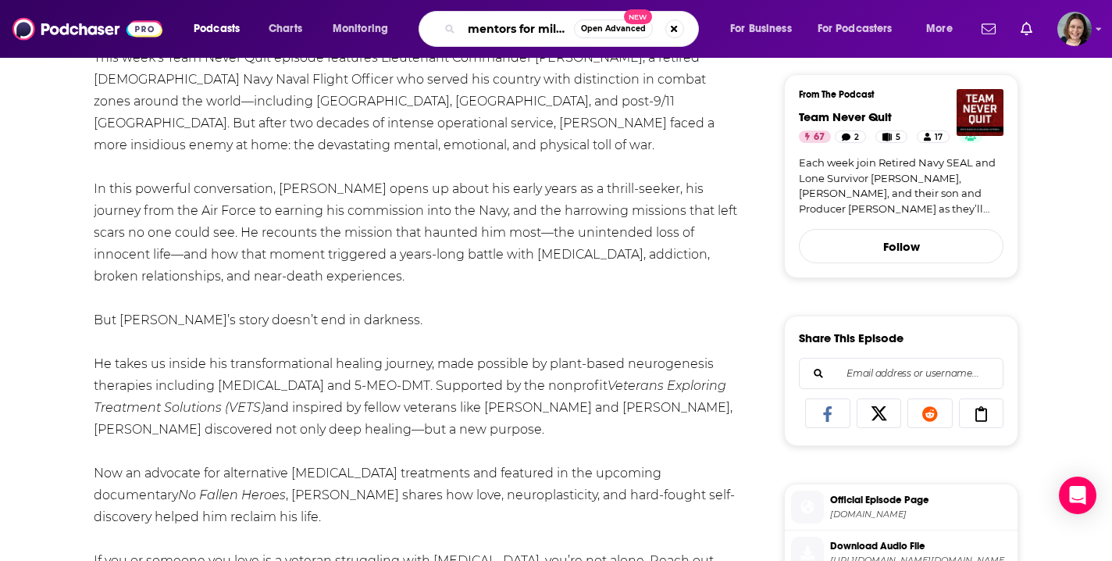
type input "mentors for military"
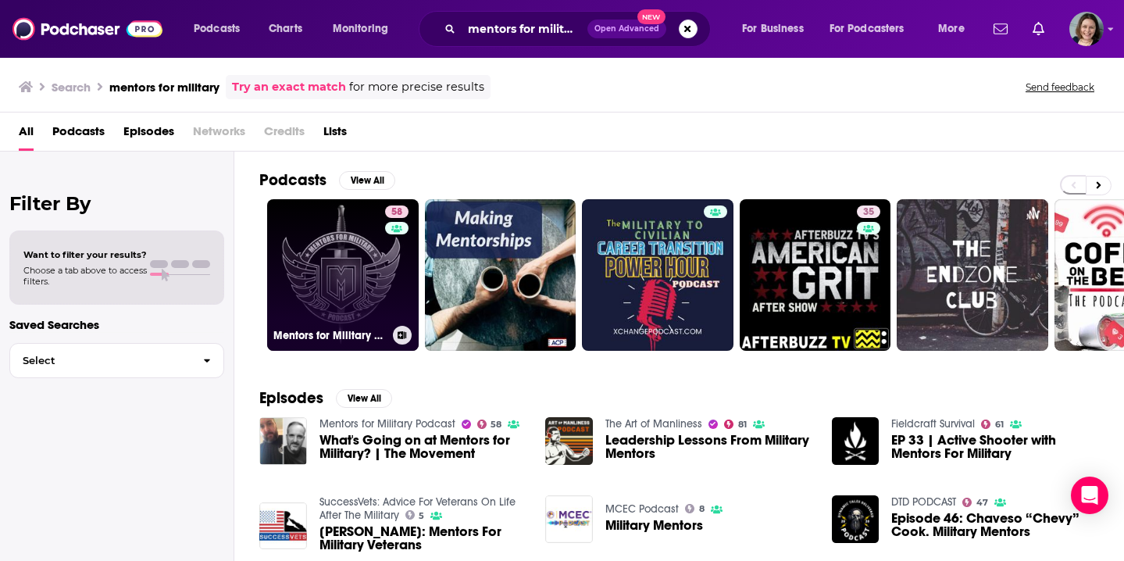
click at [334, 272] on link "58 Mentors for Military Podcast" at bounding box center [343, 275] width 152 height 152
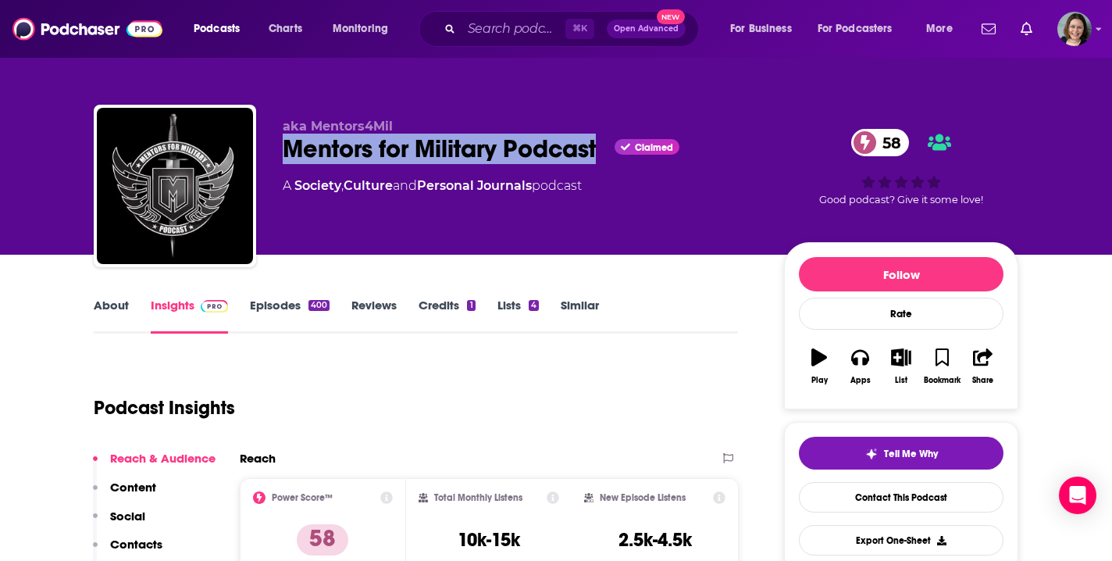
drag, startPoint x: 284, startPoint y: 144, endPoint x: 598, endPoint y: 152, distance: 313.3
click at [598, 152] on div "Mentors for Military Podcast Claimed 58" at bounding box center [521, 149] width 476 height 30
click at [120, 300] on link "About" at bounding box center [111, 316] width 35 height 36
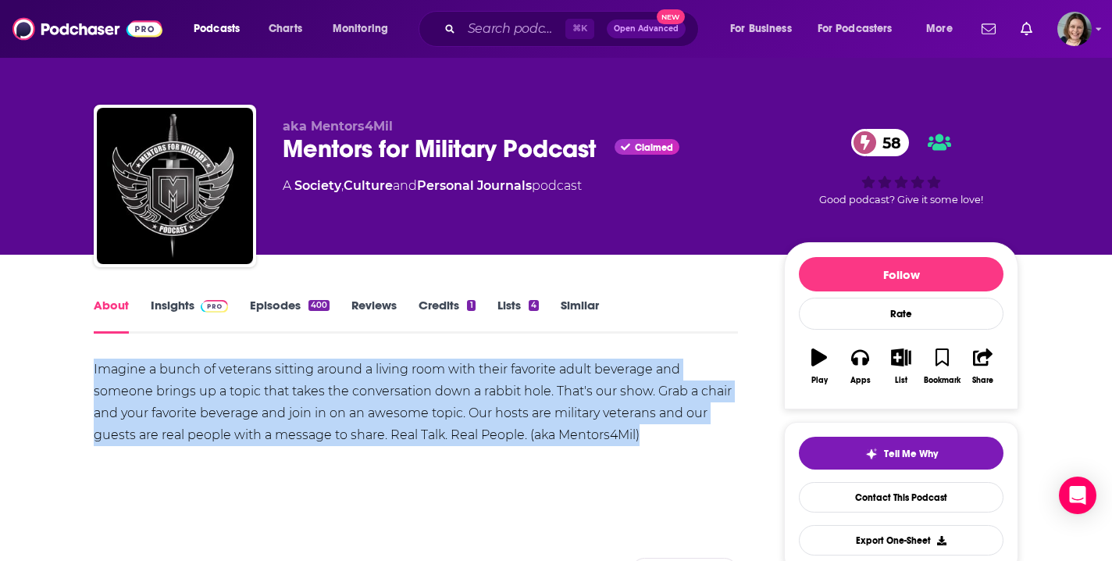
drag, startPoint x: 91, startPoint y: 369, endPoint x: 663, endPoint y: 435, distance: 575.6
click at [177, 305] on link "Insights" at bounding box center [189, 316] width 77 height 36
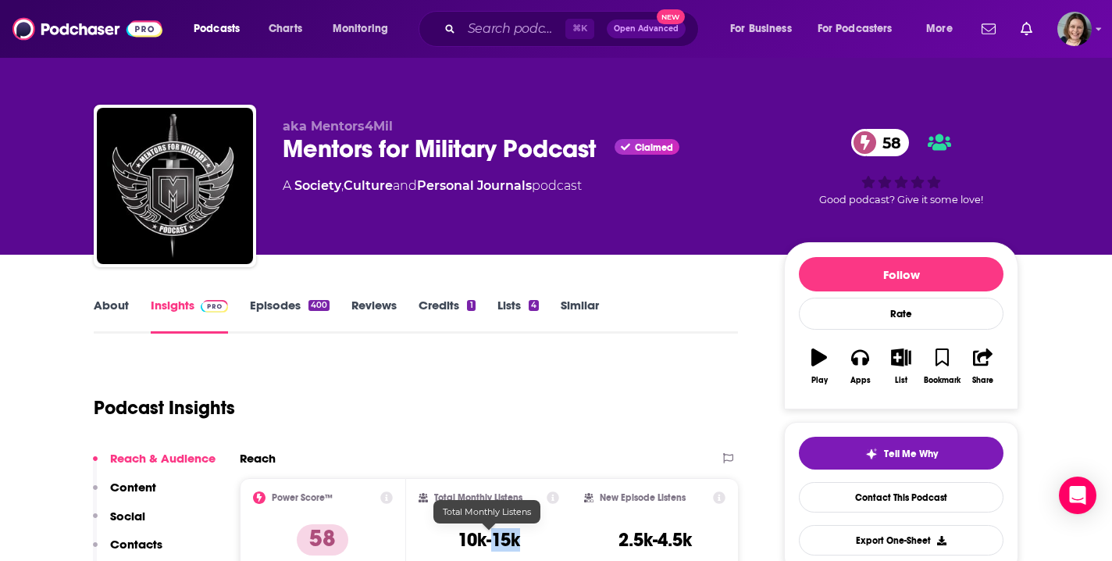
drag, startPoint x: 496, startPoint y: 540, endPoint x: 536, endPoint y: 539, distance: 39.9
click at [537, 540] on div "Total Monthly Listens 10k-15k" at bounding box center [489, 527] width 141 height 72
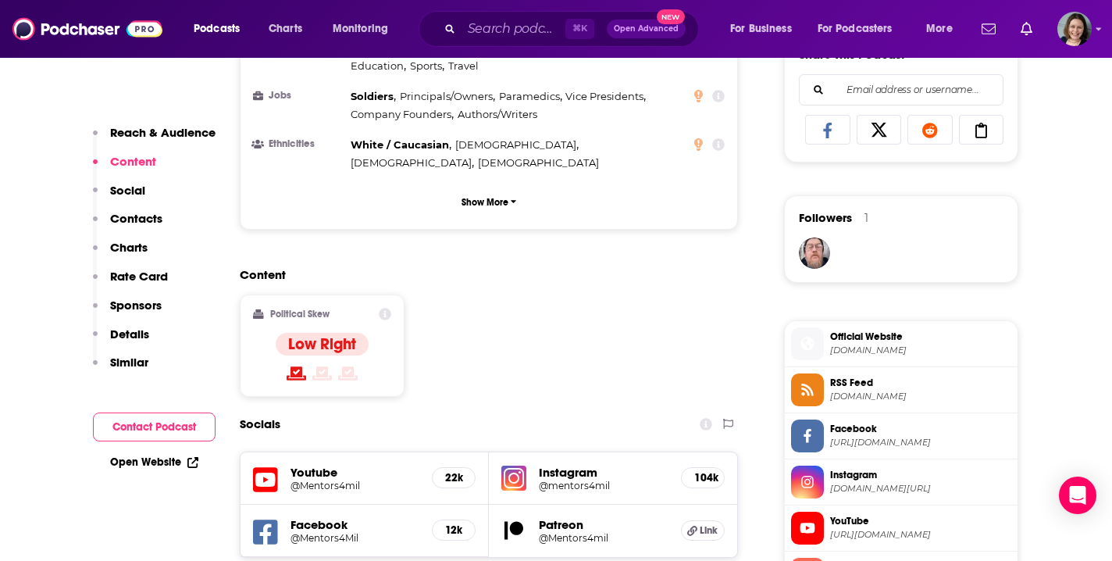
scroll to position [1016, 0]
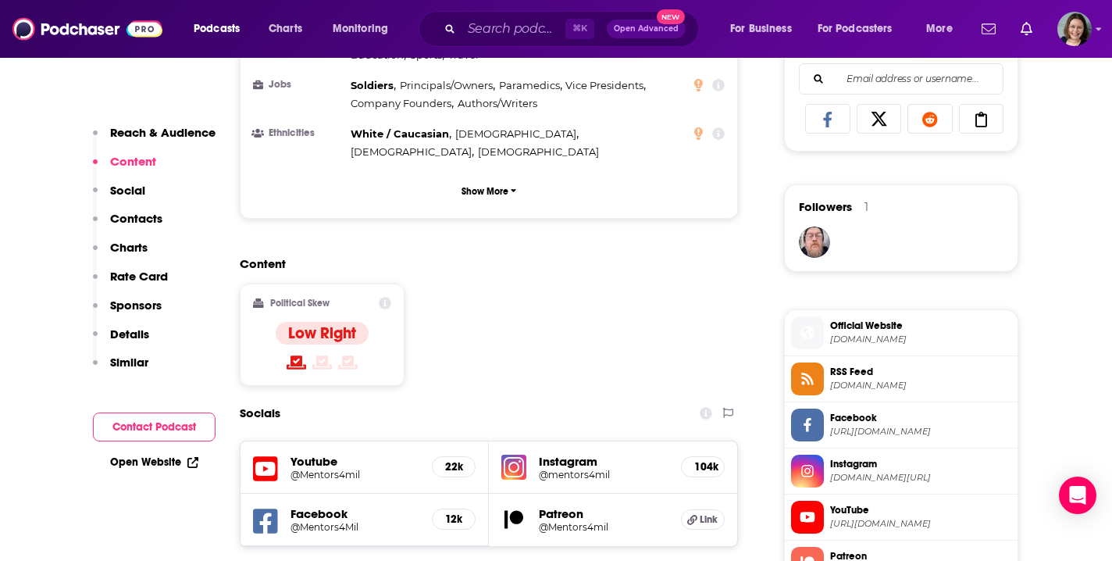
click at [576, 469] on h5 "@mentors4mil" at bounding box center [604, 475] width 130 height 12
click at [855, 339] on span "[DOMAIN_NAME]" at bounding box center [920, 340] width 181 height 12
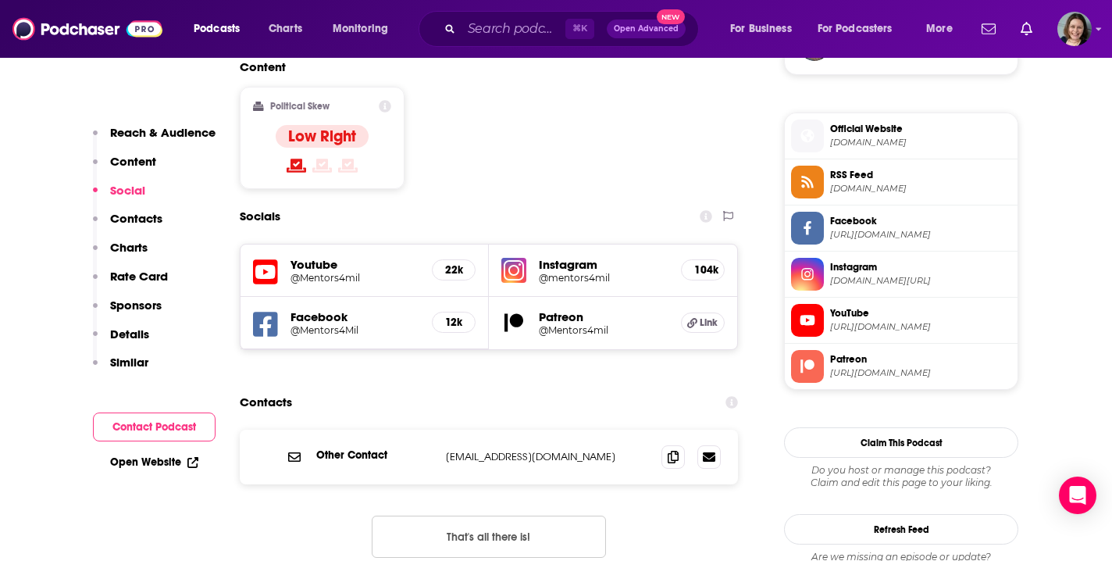
scroll to position [1292, 0]
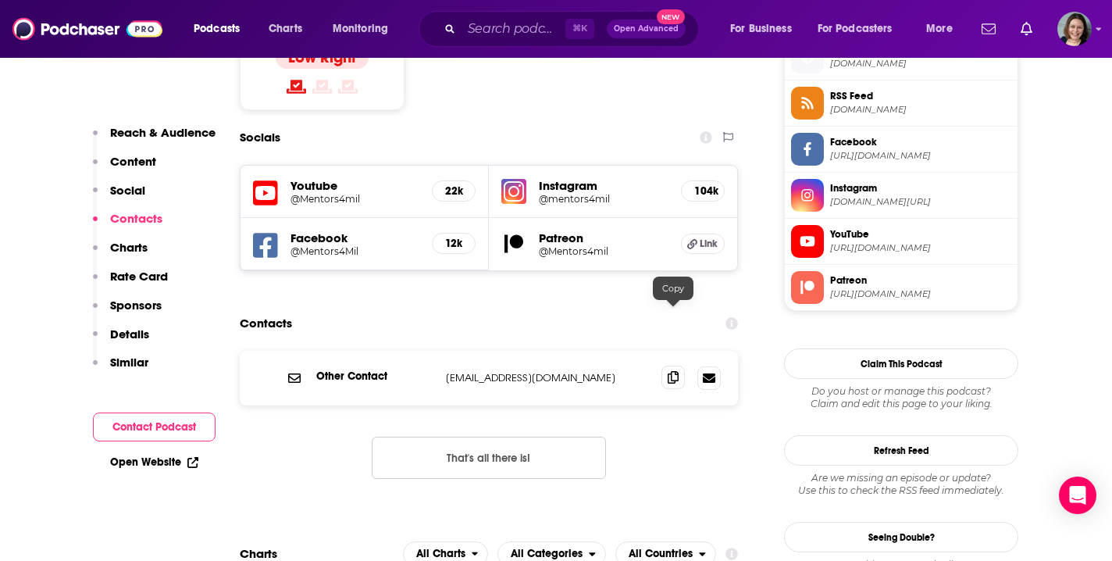
click at [676, 371] on icon at bounding box center [673, 377] width 11 height 12
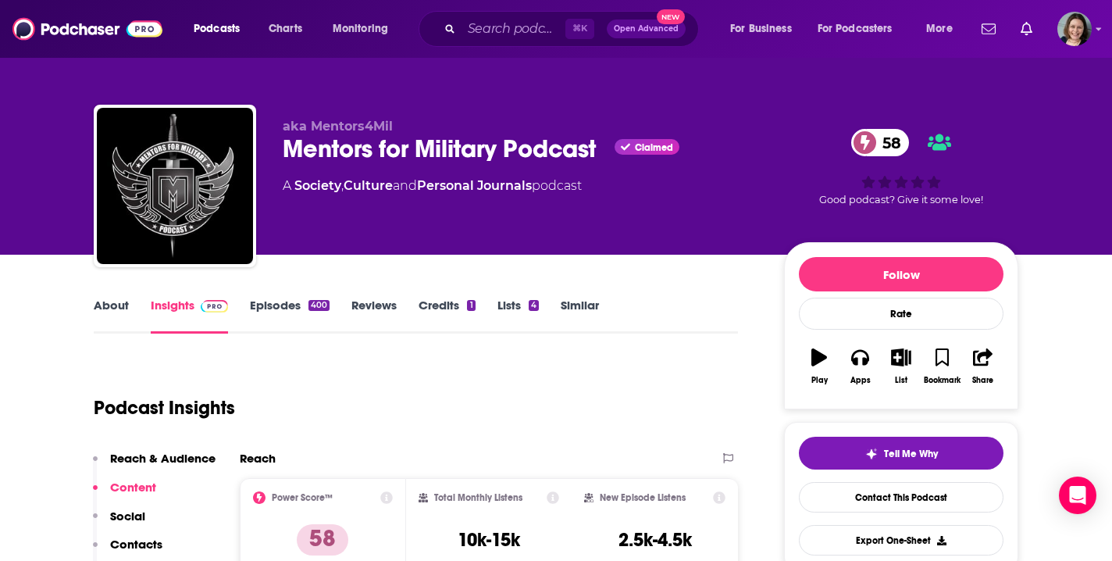
click at [266, 306] on link "Episodes 400" at bounding box center [290, 316] width 80 height 36
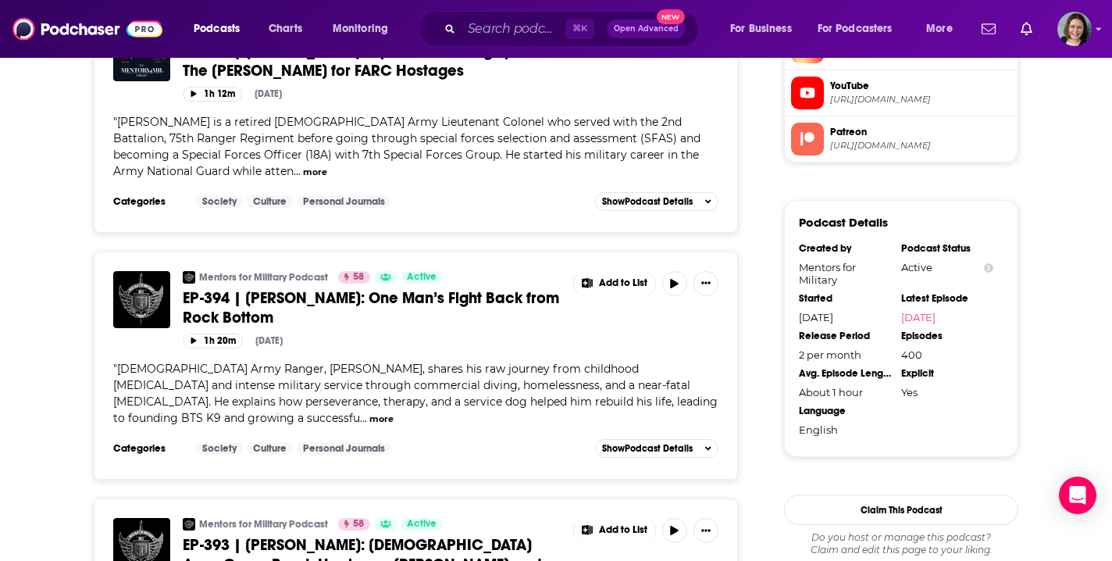
scroll to position [1449, 0]
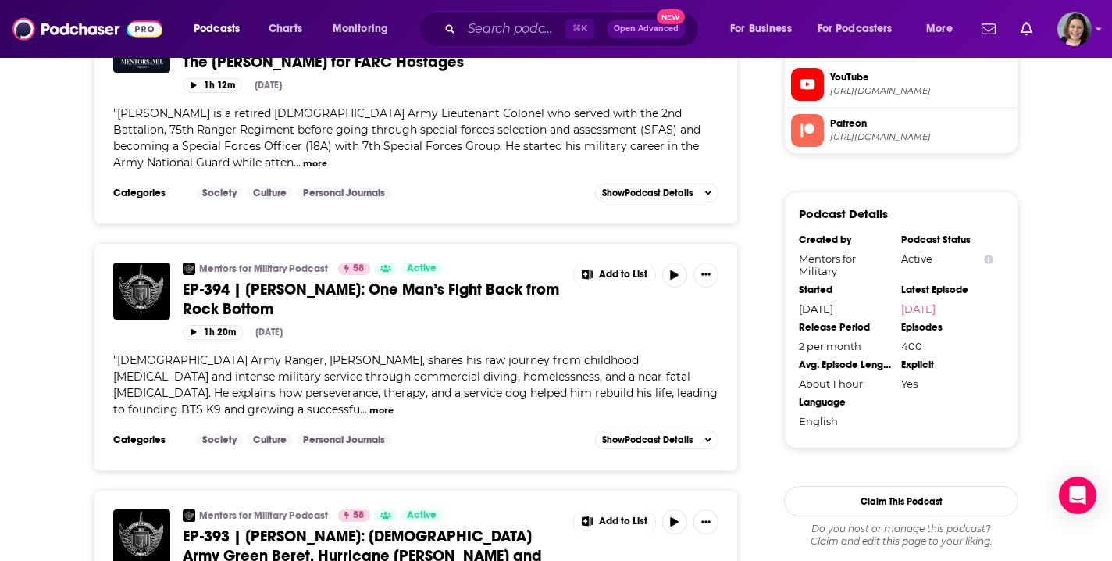
click at [369, 404] on button "more" at bounding box center [381, 410] width 24 height 13
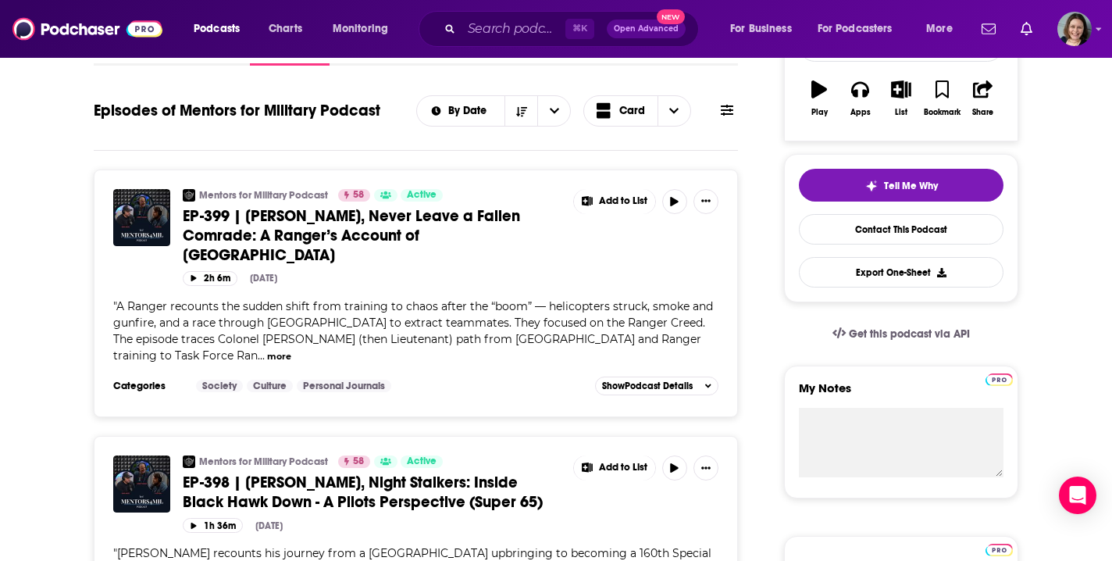
scroll to position [0, 0]
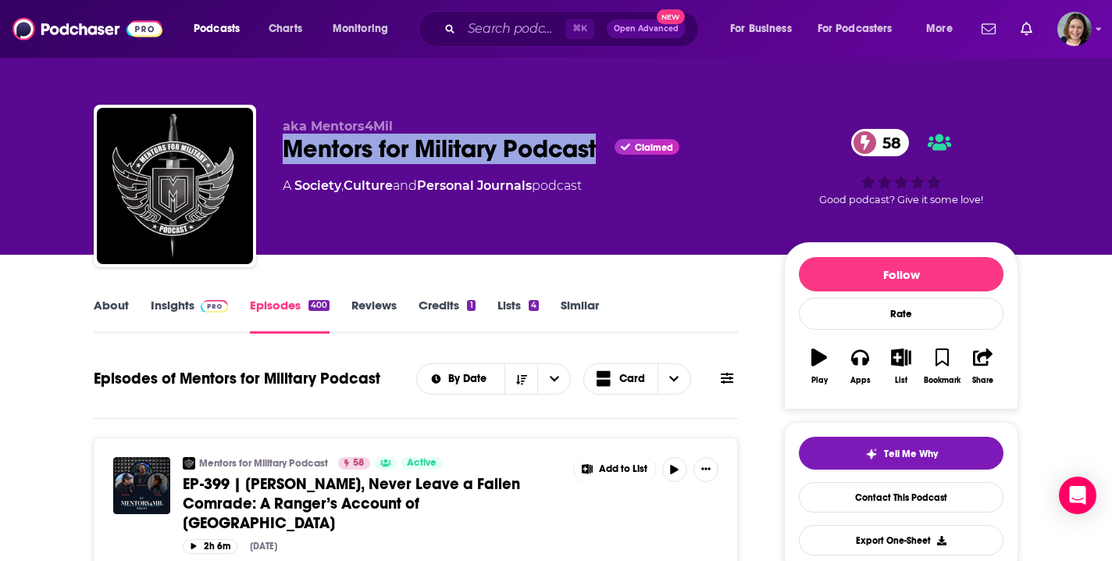
drag, startPoint x: 603, startPoint y: 152, endPoint x: 287, endPoint y: 145, distance: 316.4
click at [287, 145] on div "Mentors for Military Podcast Claimed 58" at bounding box center [521, 149] width 476 height 30
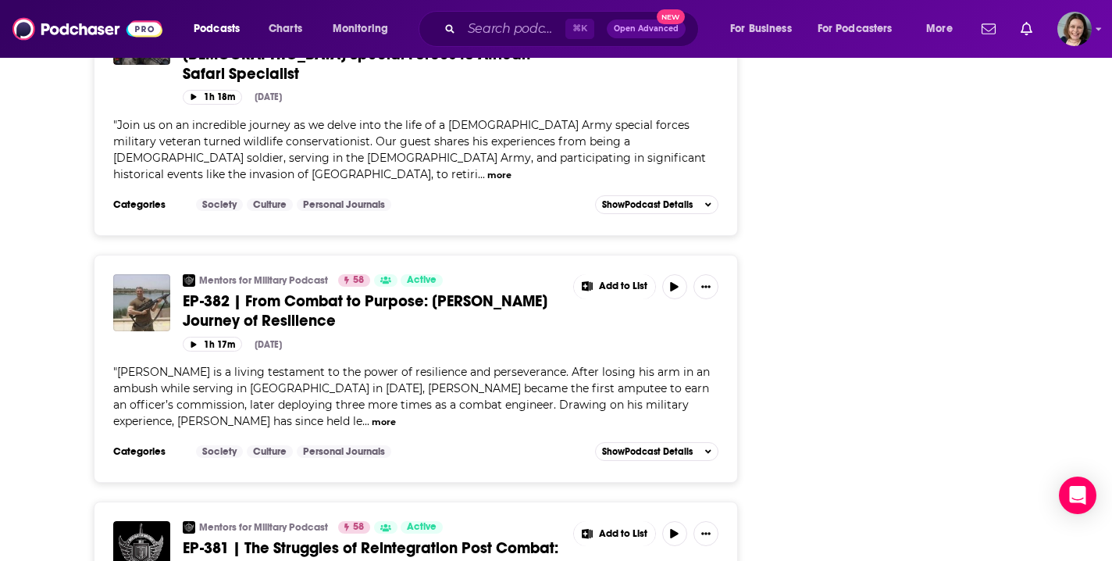
scroll to position [4514, 0]
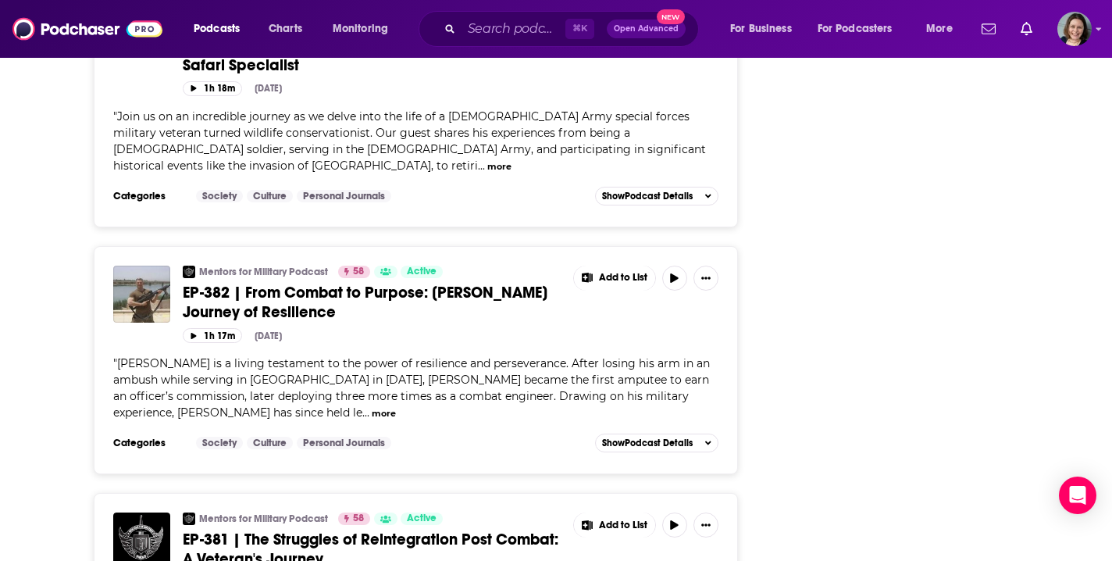
click at [470, 530] on span "EP-381 | The Struggles of Reintegration Post Combat: A Veteran's Journey" at bounding box center [371, 549] width 376 height 39
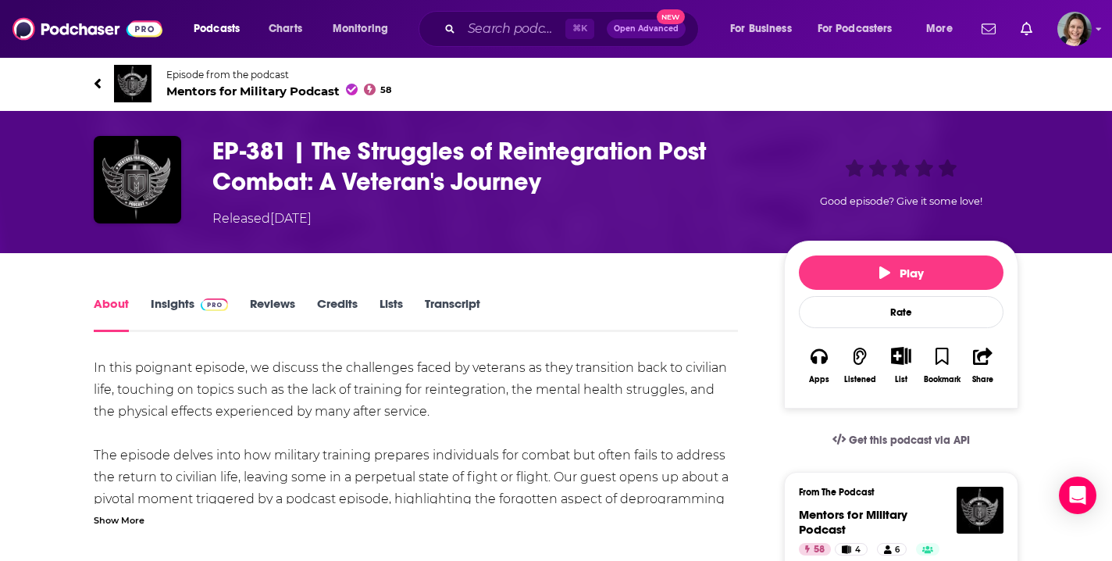
click at [127, 524] on div "Show More" at bounding box center [119, 519] width 51 height 15
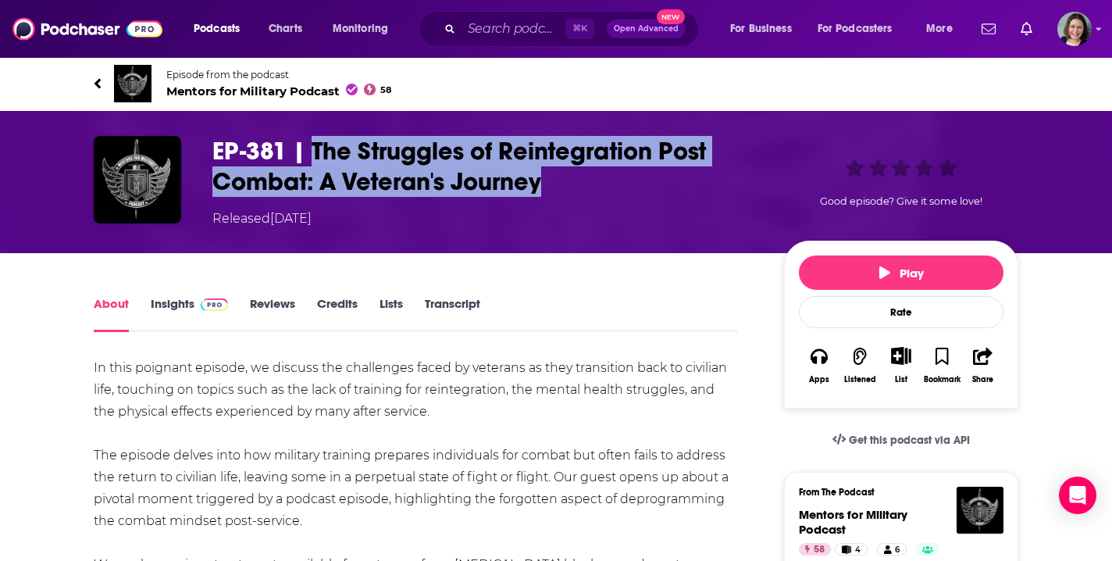
drag, startPoint x: 313, startPoint y: 144, endPoint x: 540, endPoint y: 189, distance: 231.8
click at [540, 189] on h1 "EP-381 | The Struggles of Reintegration Post Combat: A Veteran's Journey" at bounding box center [485, 166] width 547 height 61
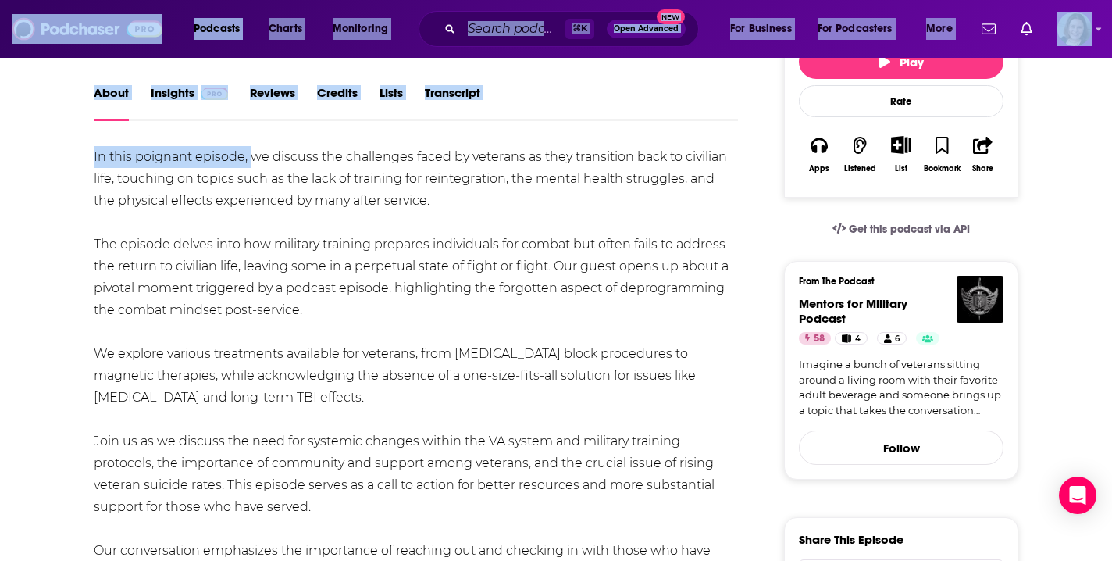
scroll to position [216, 0]
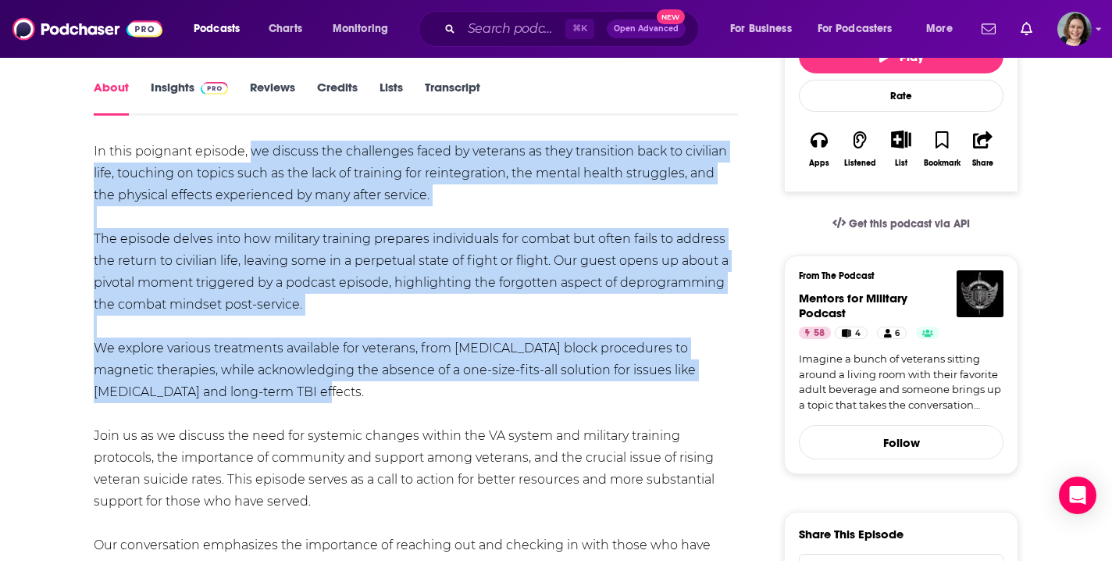
drag, startPoint x: 252, startPoint y: 267, endPoint x: 286, endPoint y: 395, distance: 132.4
click at [286, 395] on div "In this poignant episode, we discuss the challenges faced by veterans as they t…" at bounding box center [416, 567] width 644 height 853
click at [493, 32] on input "Search podcasts, credits, & more..." at bounding box center [514, 28] width 104 height 25
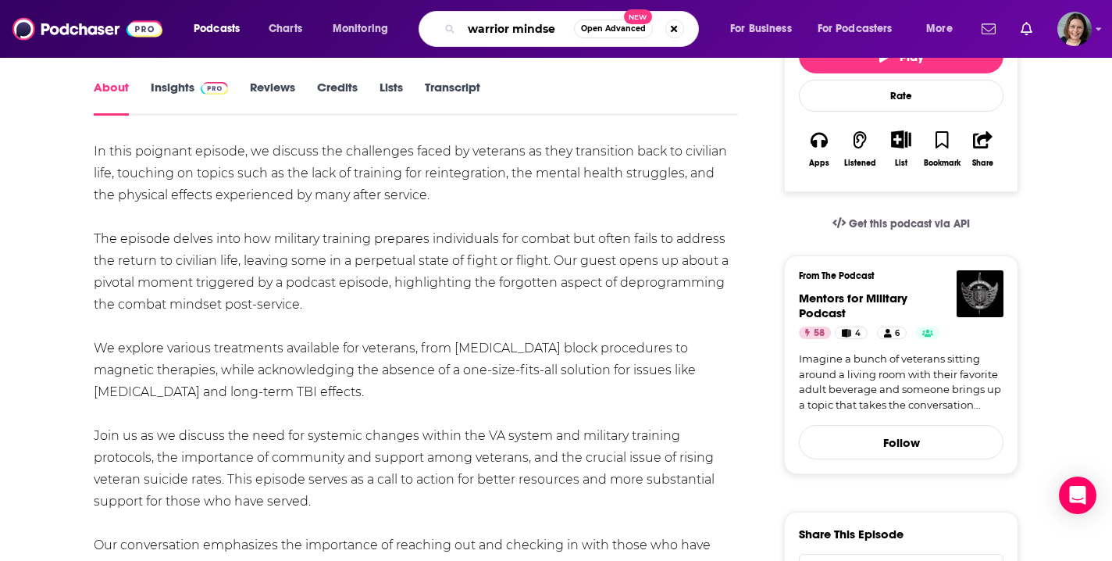
type input "warrior mindset"
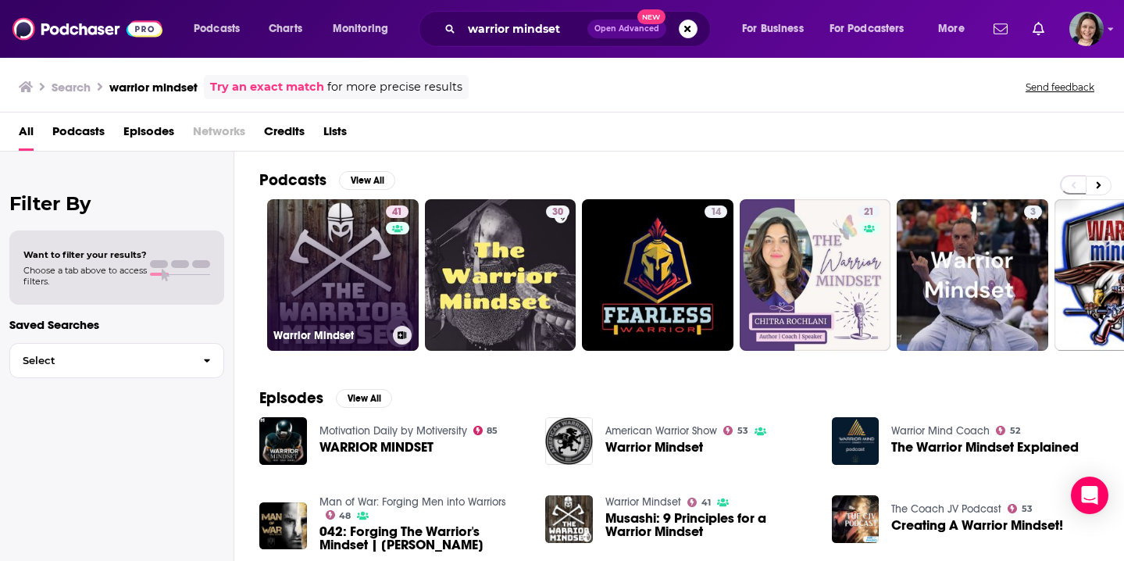
click at [346, 255] on link "41 Warrior Mindset" at bounding box center [343, 275] width 152 height 152
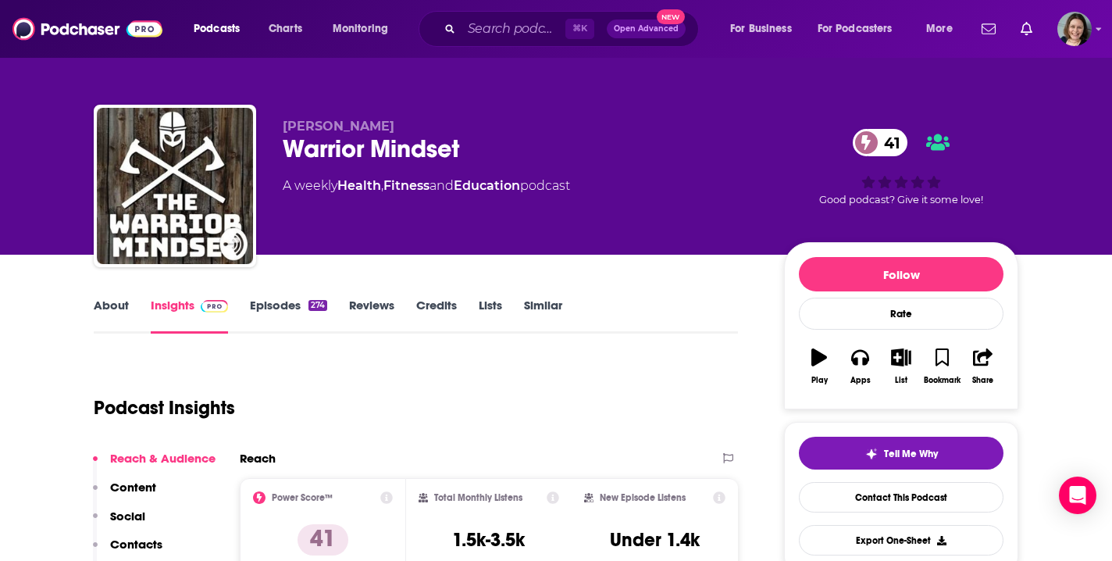
click at [116, 309] on link "About" at bounding box center [111, 316] width 35 height 36
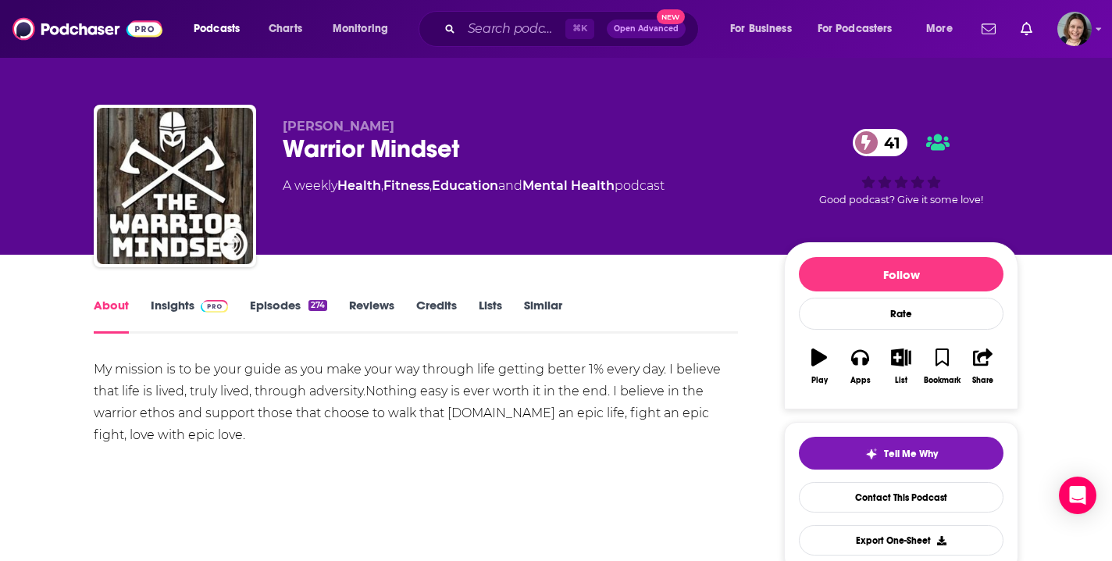
click at [277, 309] on link "Episodes 274" at bounding box center [288, 316] width 77 height 36
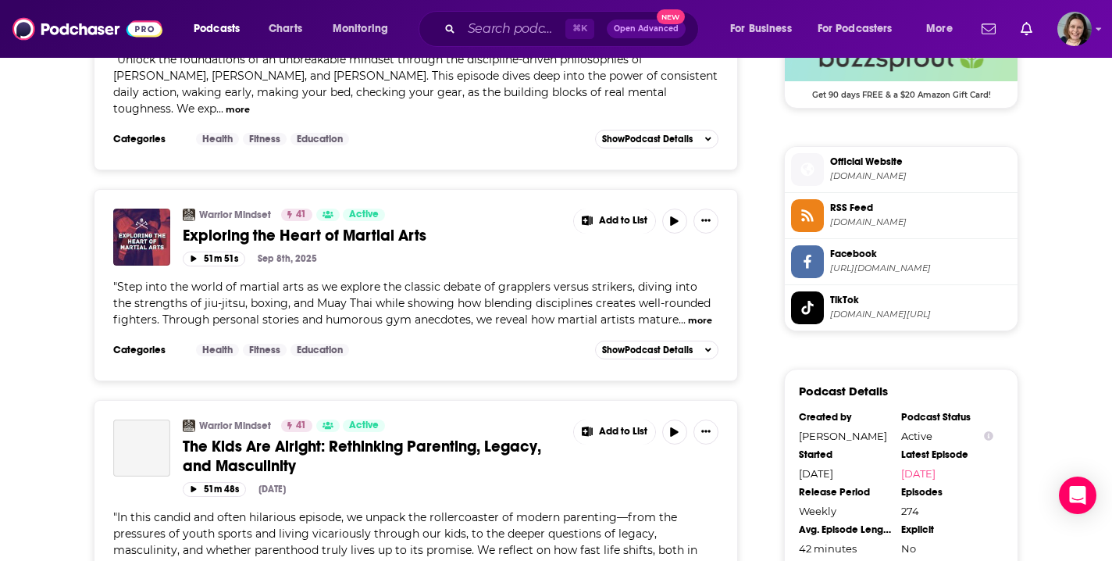
scroll to position [1250, 0]
